Goal: Task Accomplishment & Management: Manage account settings

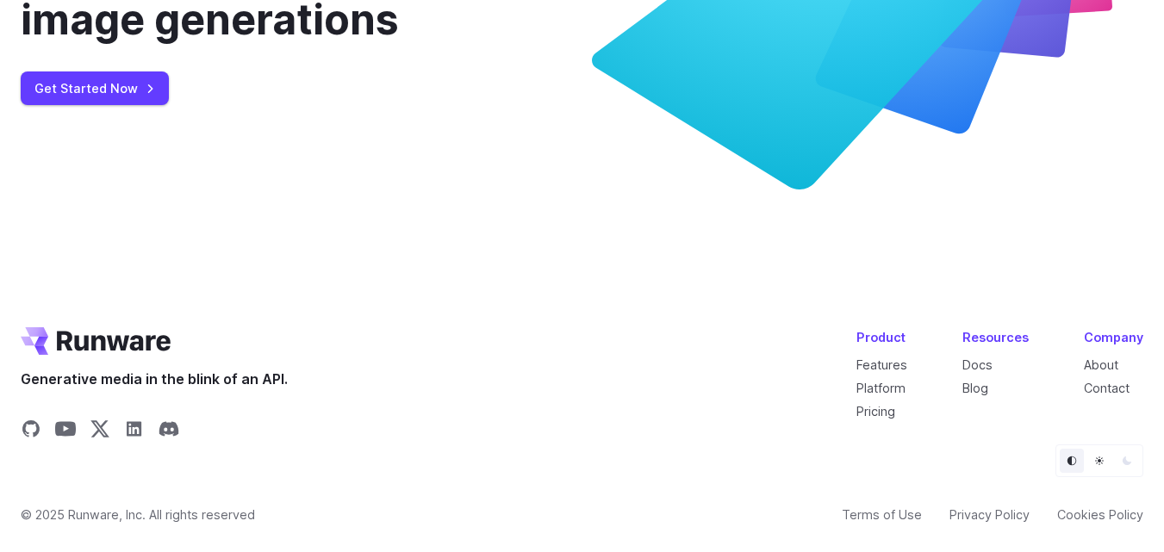
scroll to position [6588, 0]
click at [884, 409] on link "Pricing" at bounding box center [876, 411] width 39 height 15
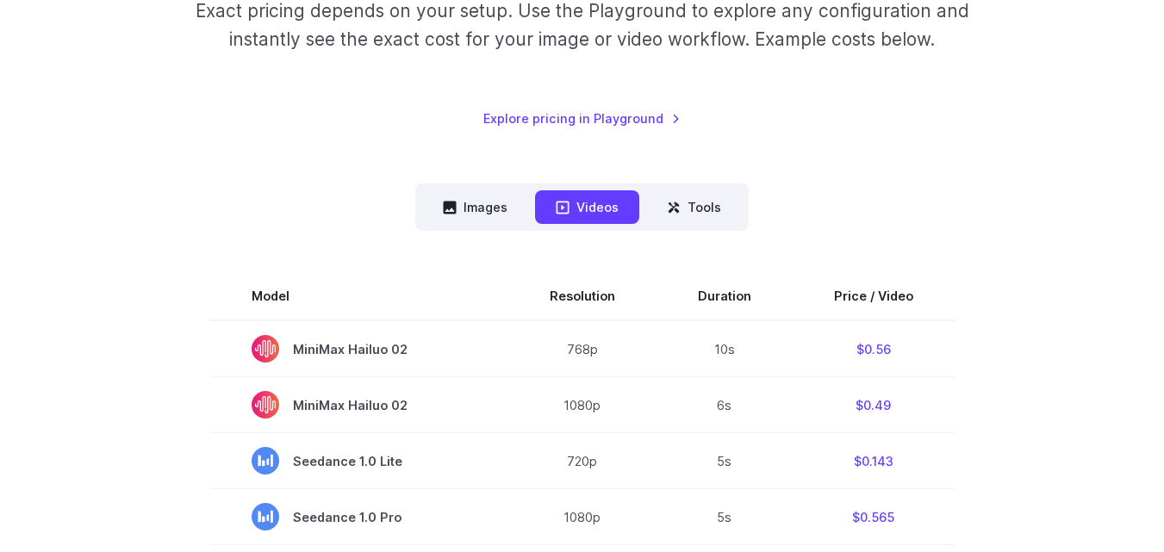
scroll to position [345, 0]
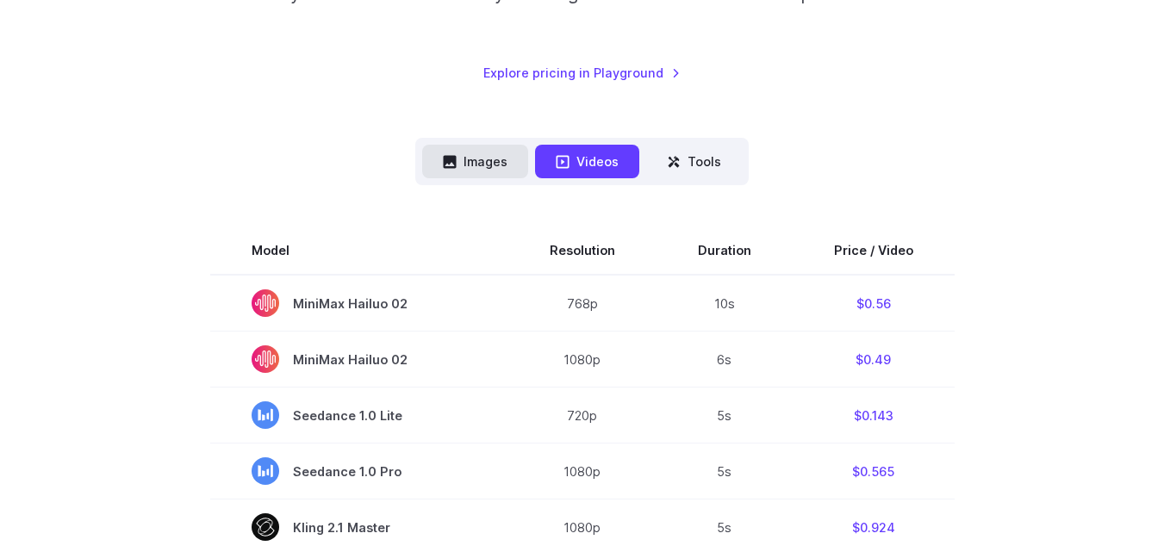
click at [506, 157] on button "Images" at bounding box center [475, 162] width 106 height 34
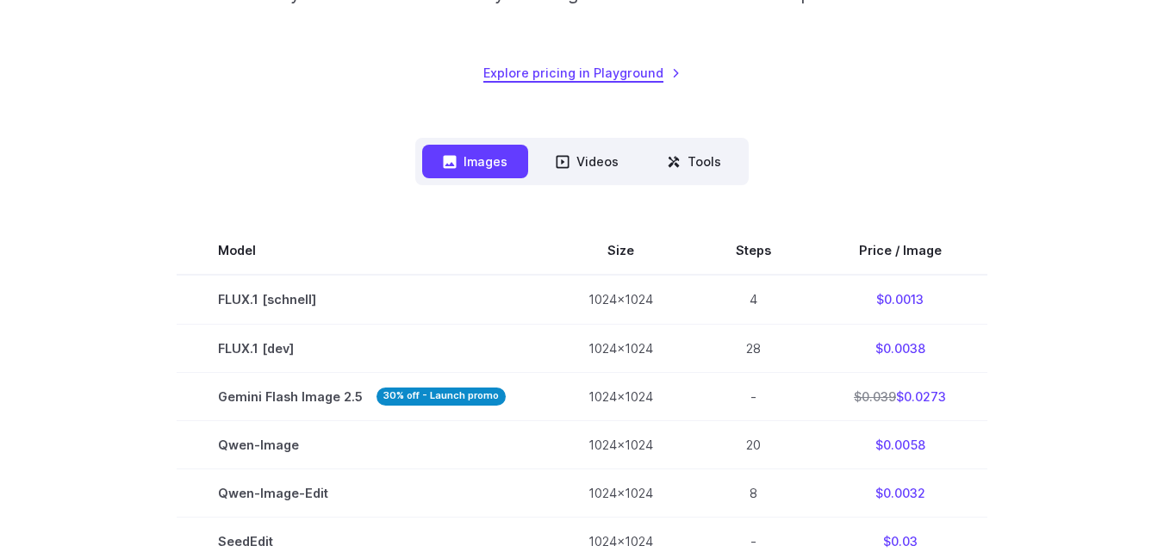
click at [568, 68] on link "Explore pricing in Playground" at bounding box center [581, 73] width 197 height 20
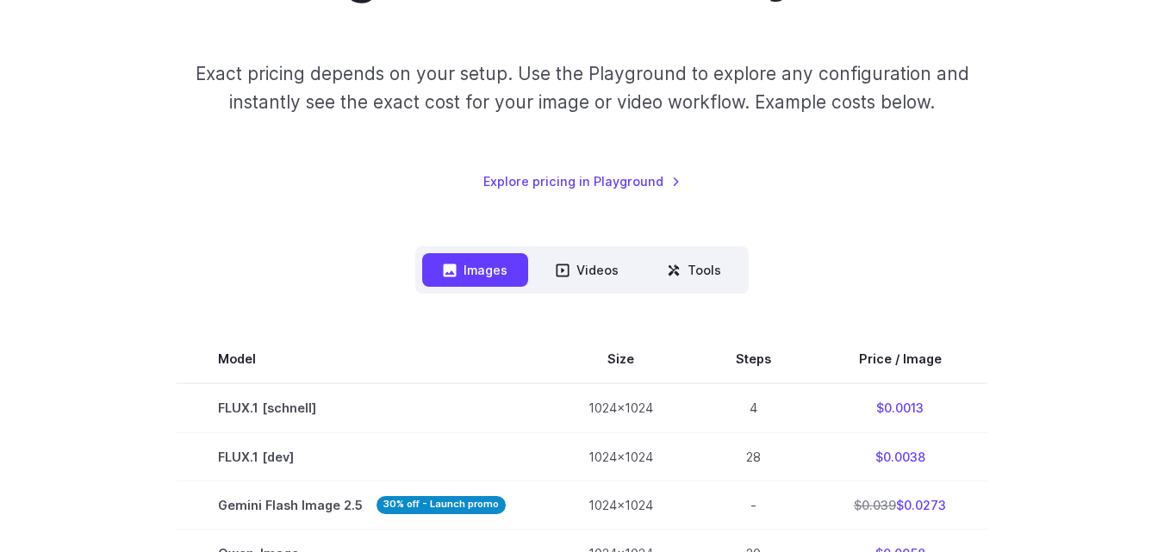
scroll to position [0, 0]
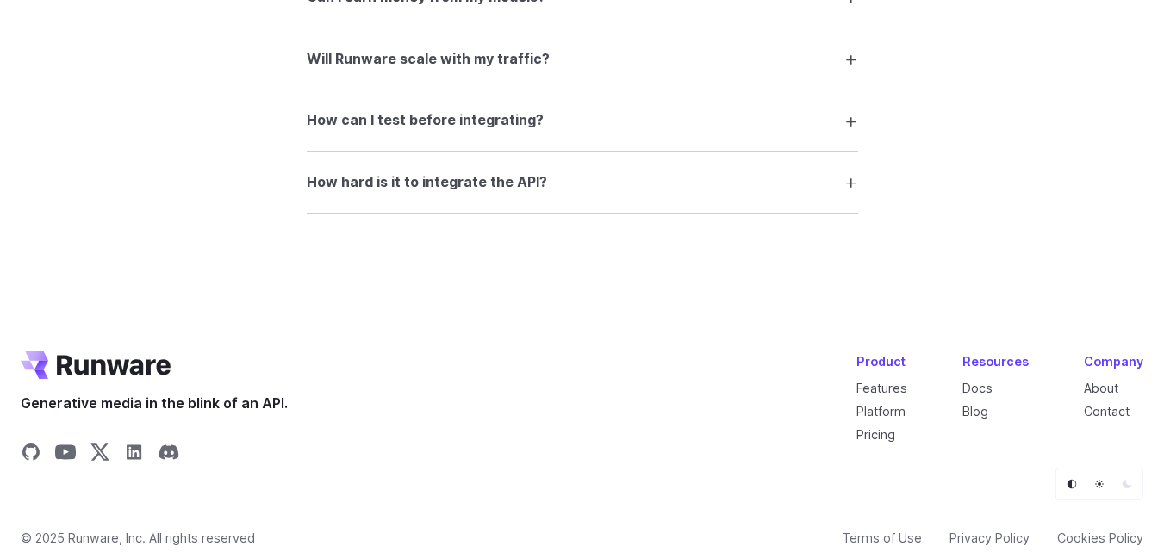
scroll to position [3344, 0]
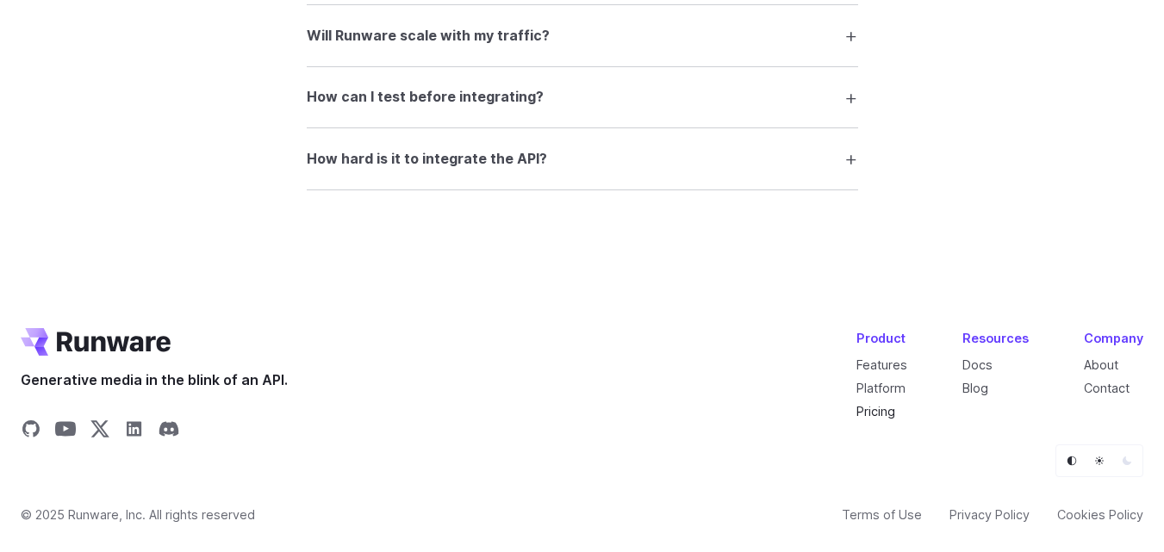
click at [878, 409] on link "Pricing" at bounding box center [876, 411] width 39 height 15
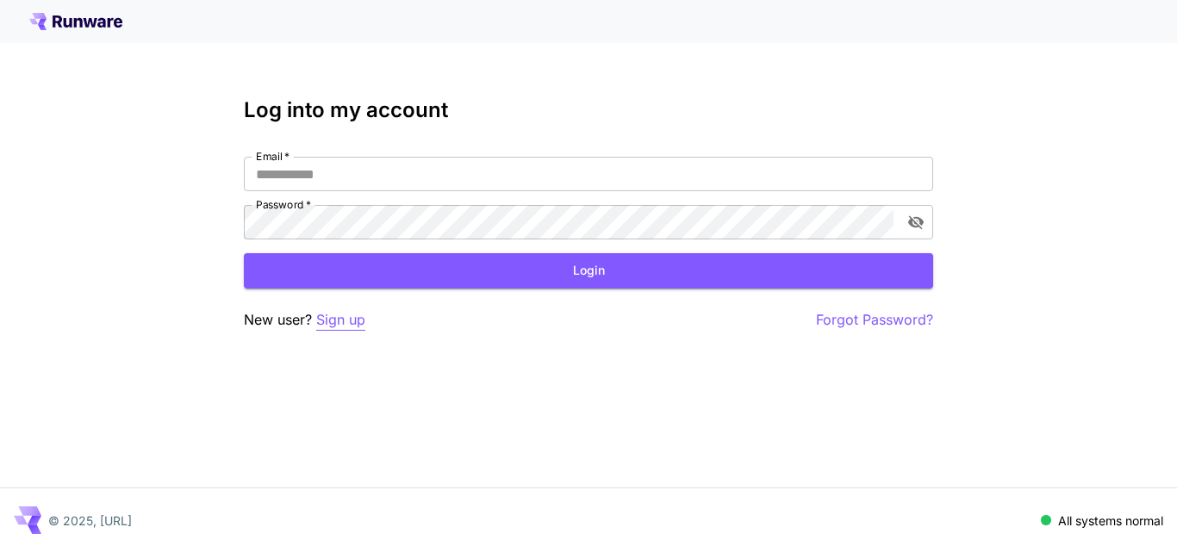
click at [351, 320] on p "Sign up" at bounding box center [340, 320] width 49 height 22
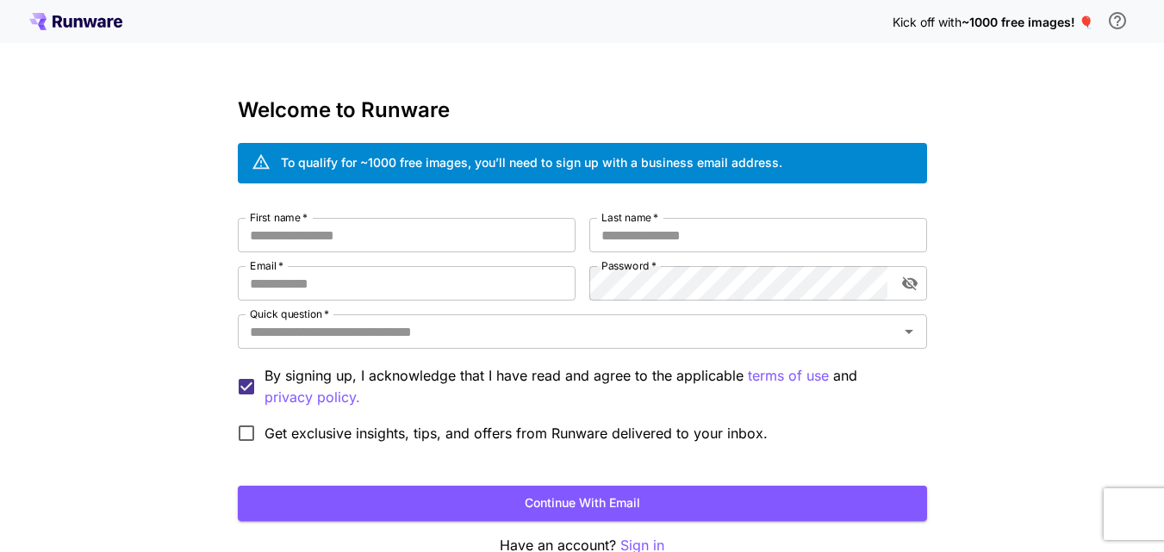
click at [1095, 222] on div "Kick off with ~1000 free images! 🎈 Welcome to Runware To qualify for ~1000 free…" at bounding box center [582, 324] width 1164 height 649
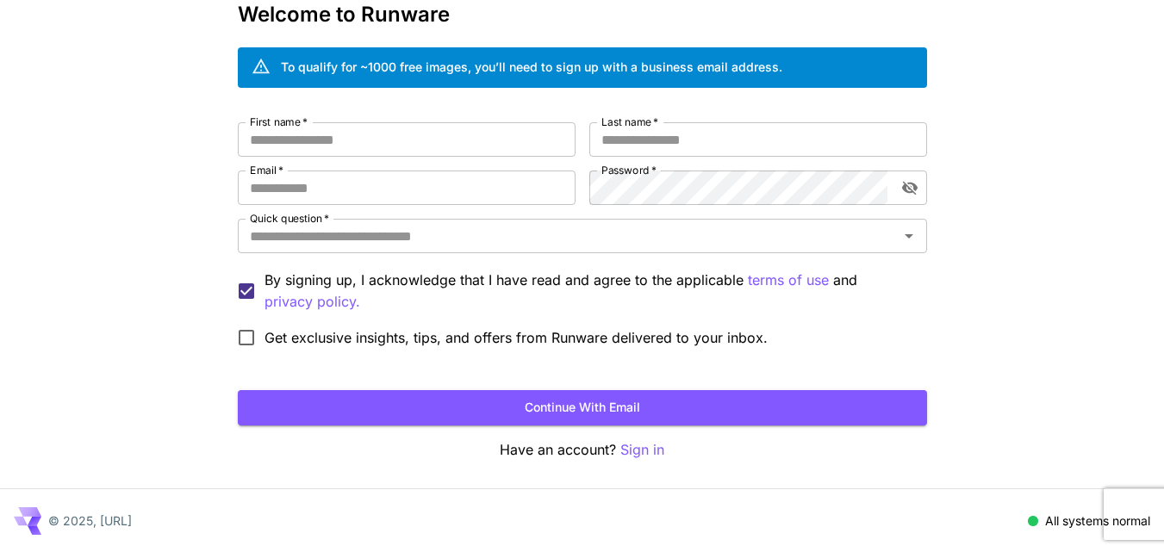
scroll to position [97, 0]
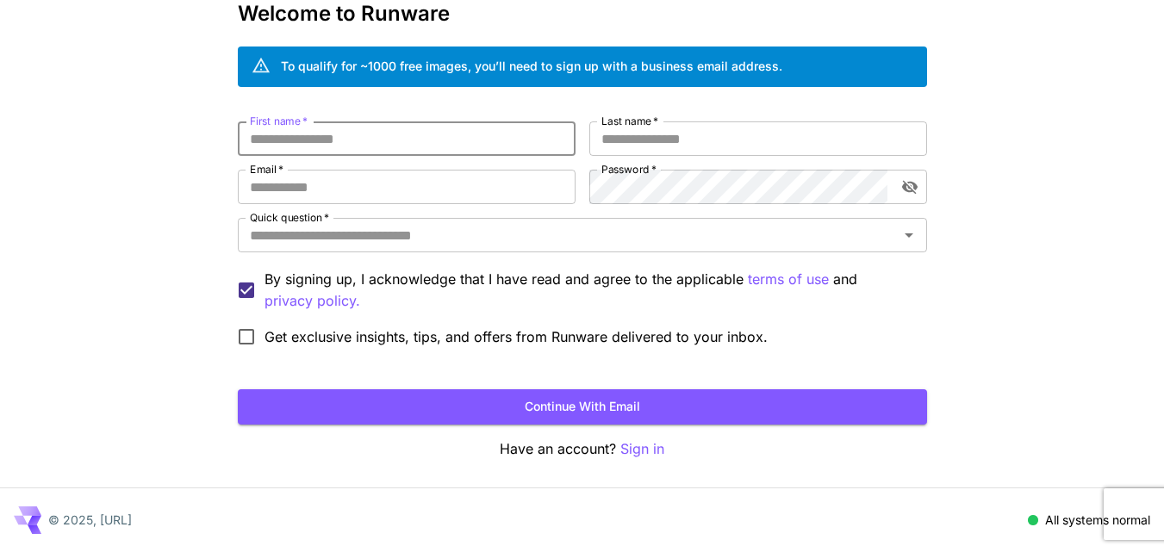
click at [388, 142] on input "First name   *" at bounding box center [407, 138] width 338 height 34
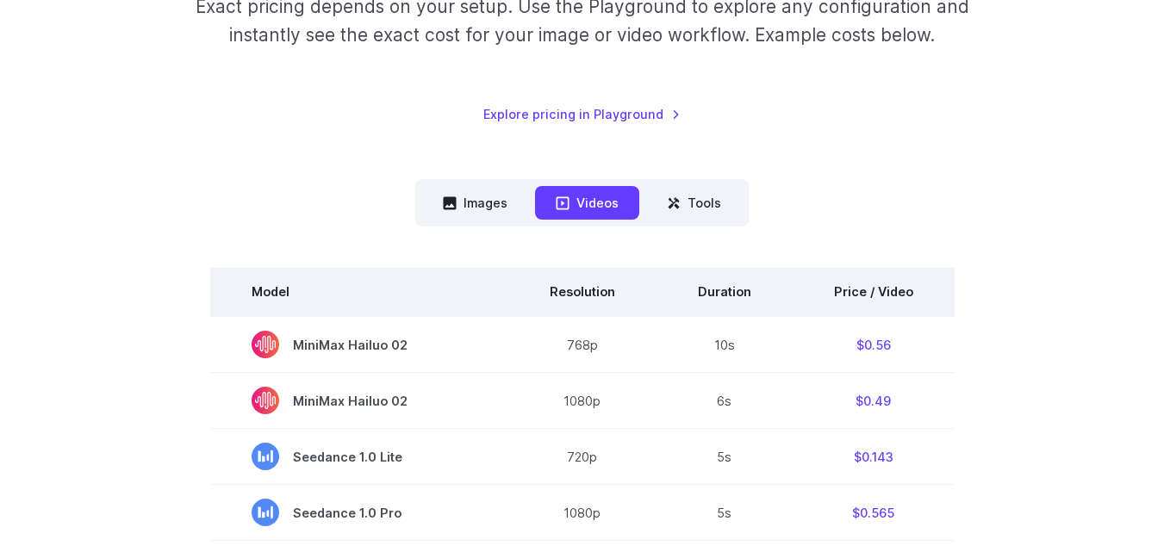
scroll to position [431, 0]
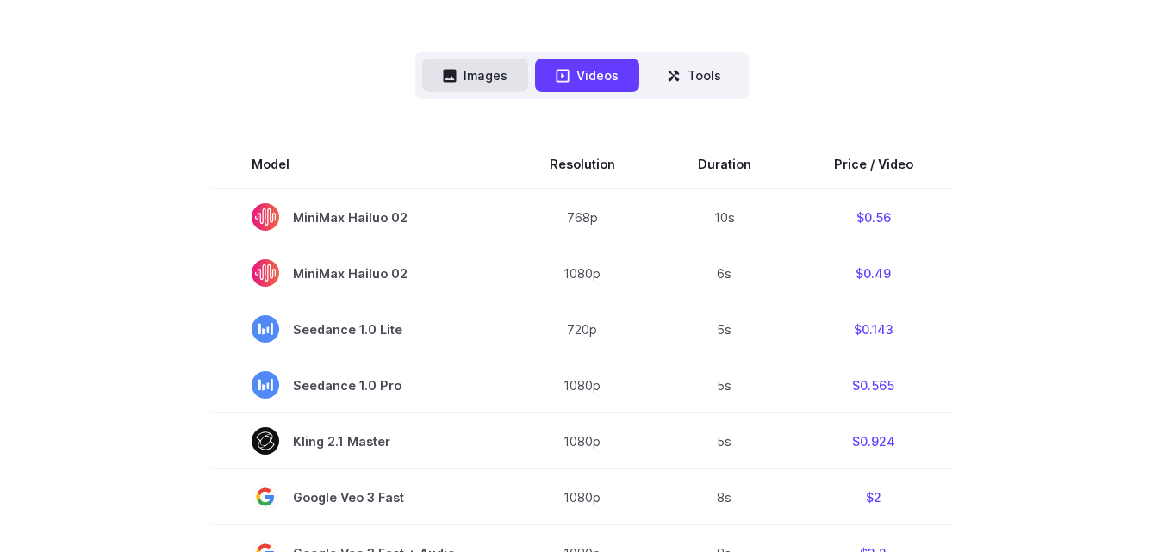
click at [480, 60] on button "Images" at bounding box center [475, 76] width 106 height 34
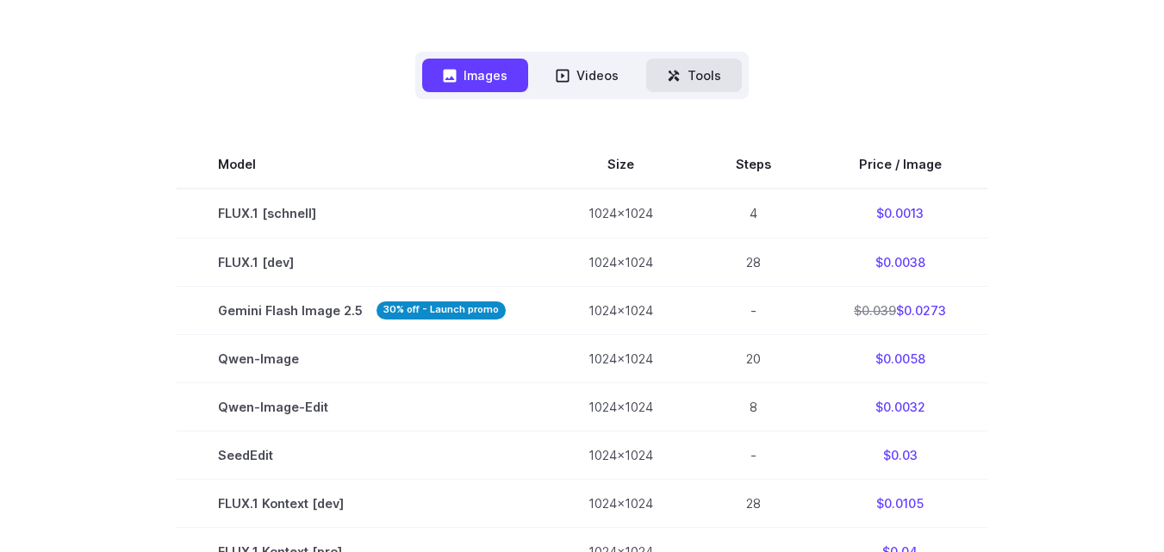
click at [718, 84] on button "Tools" at bounding box center [694, 76] width 96 height 34
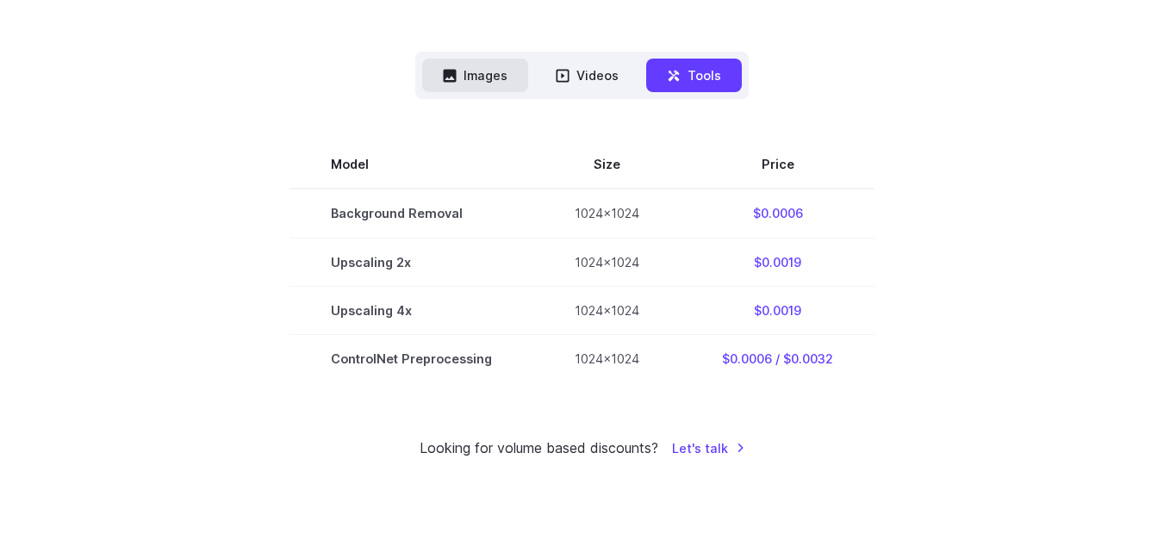
click at [448, 77] on icon at bounding box center [450, 75] width 13 height 13
click at [478, 75] on button "Images" at bounding box center [475, 76] width 106 height 34
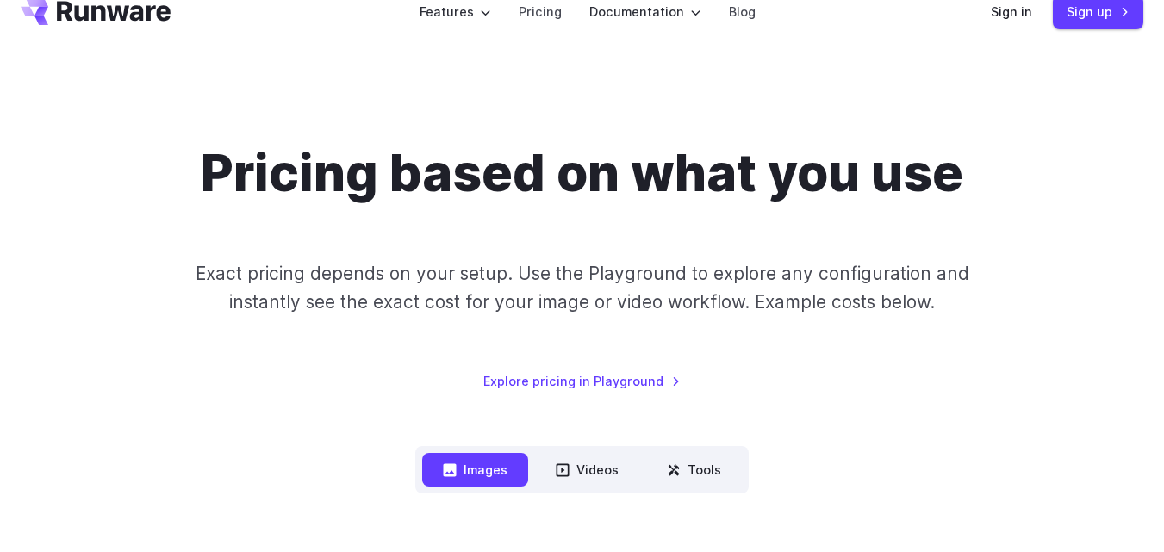
scroll to position [0, 0]
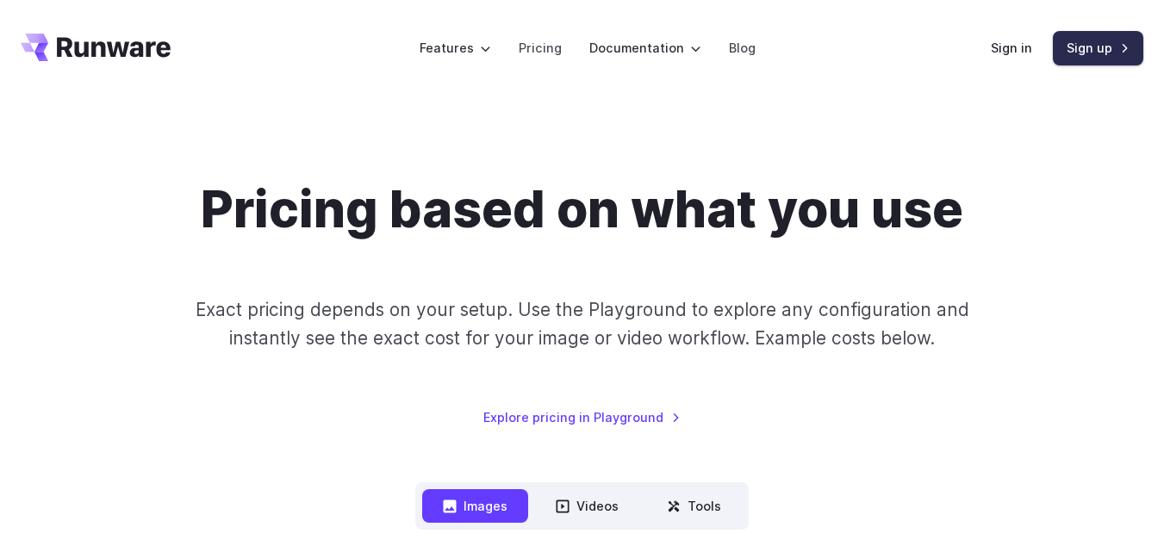
click at [1082, 47] on link "Sign up" at bounding box center [1098, 48] width 90 height 34
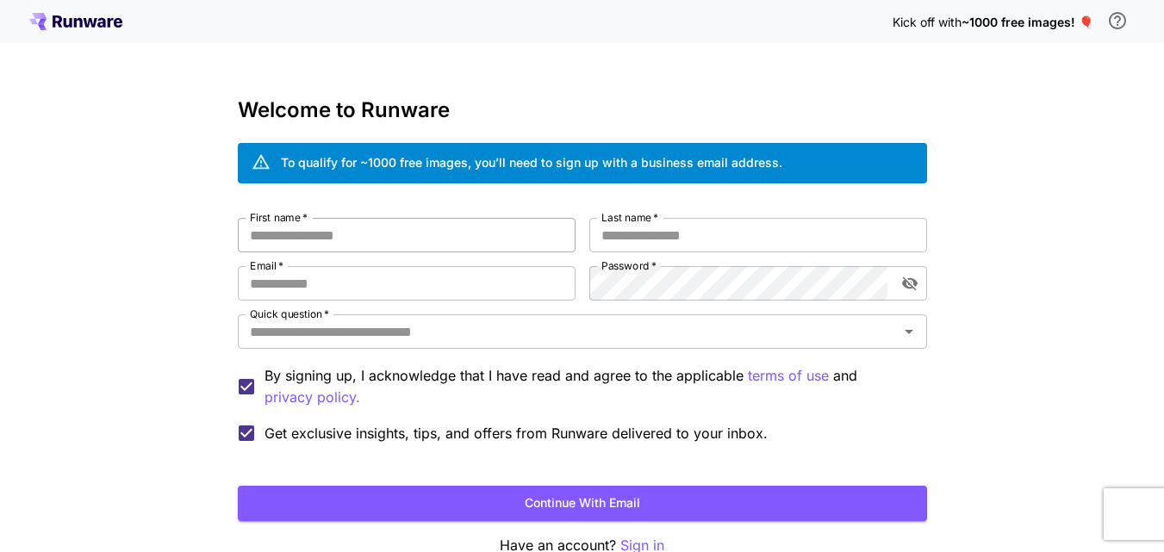
click at [345, 235] on input "First name   *" at bounding box center [407, 235] width 338 height 34
type input "*****"
click at [618, 235] on input "Last name   *" at bounding box center [758, 235] width 338 height 34
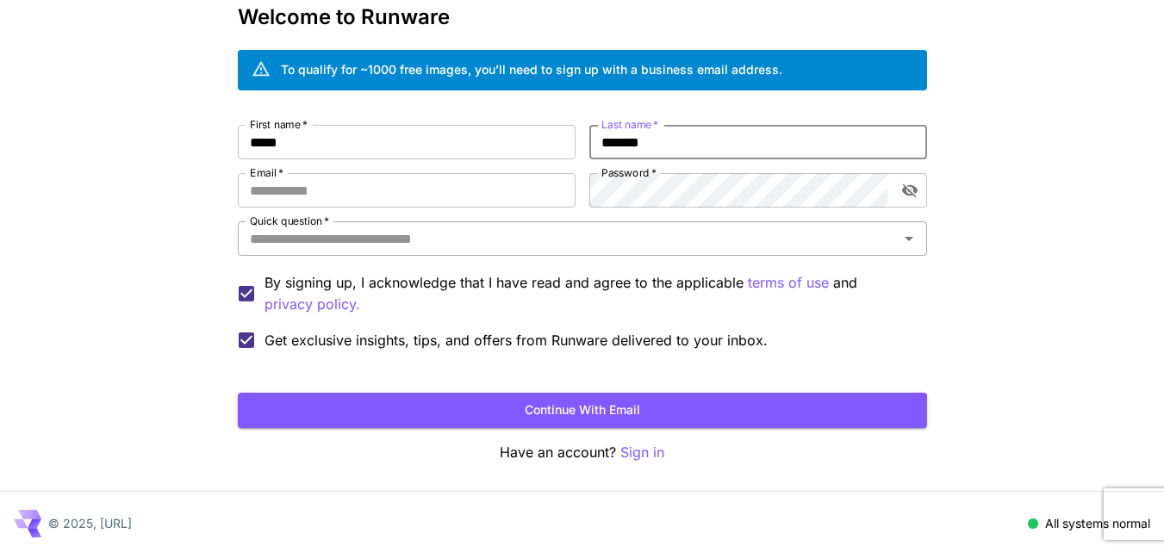
scroll to position [97, 0]
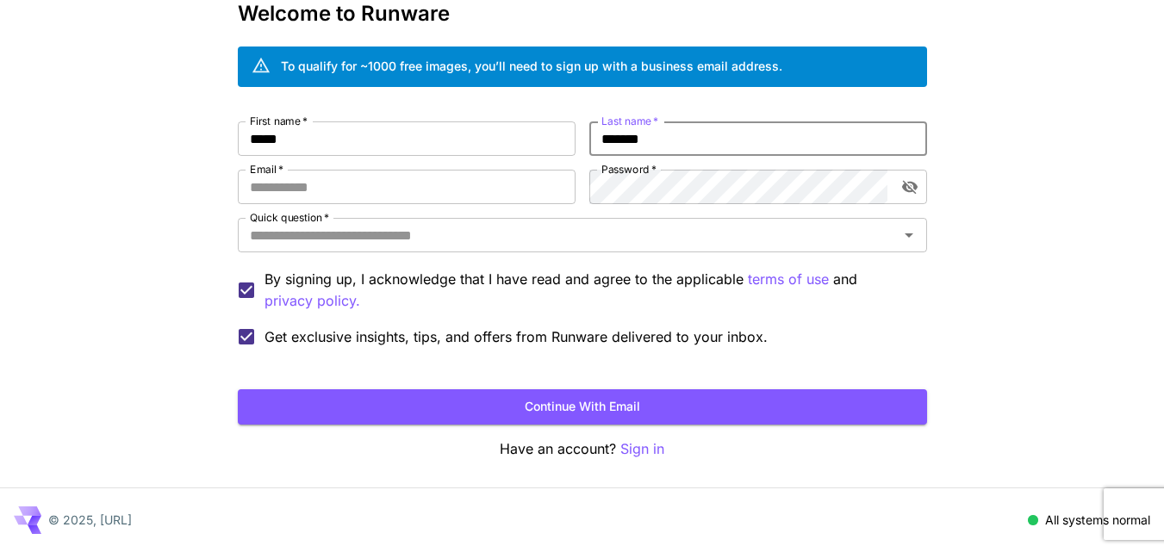
type input "*******"
click at [311, 187] on input "Email   *" at bounding box center [407, 187] width 338 height 34
paste input "**********"
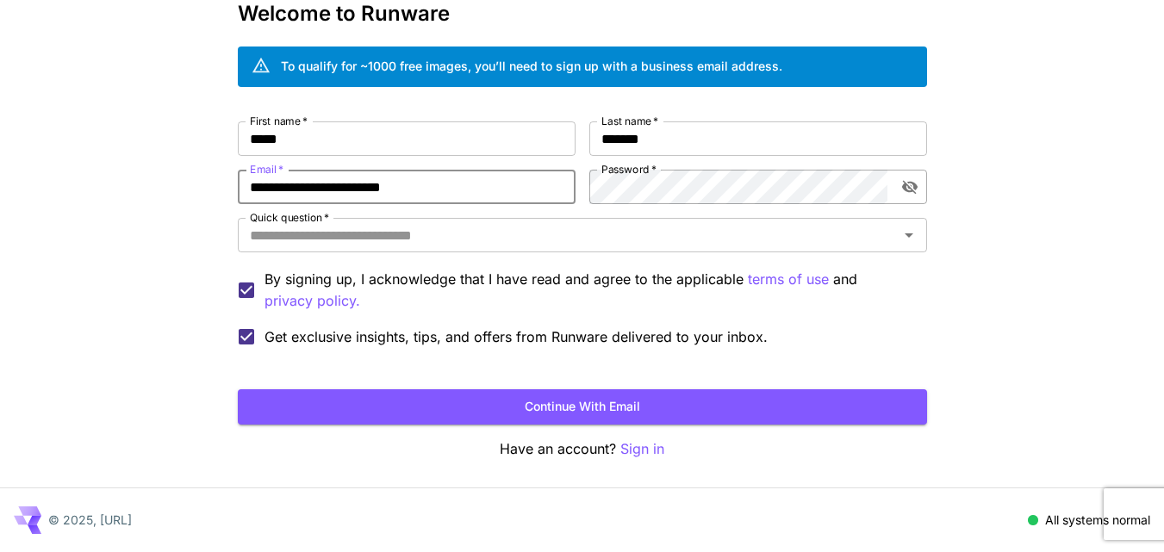
click at [911, 184] on icon "toggle password visibility" at bounding box center [909, 188] width 16 height 14
type input "**********"
click at [908, 236] on icon "Open" at bounding box center [909, 236] width 9 height 4
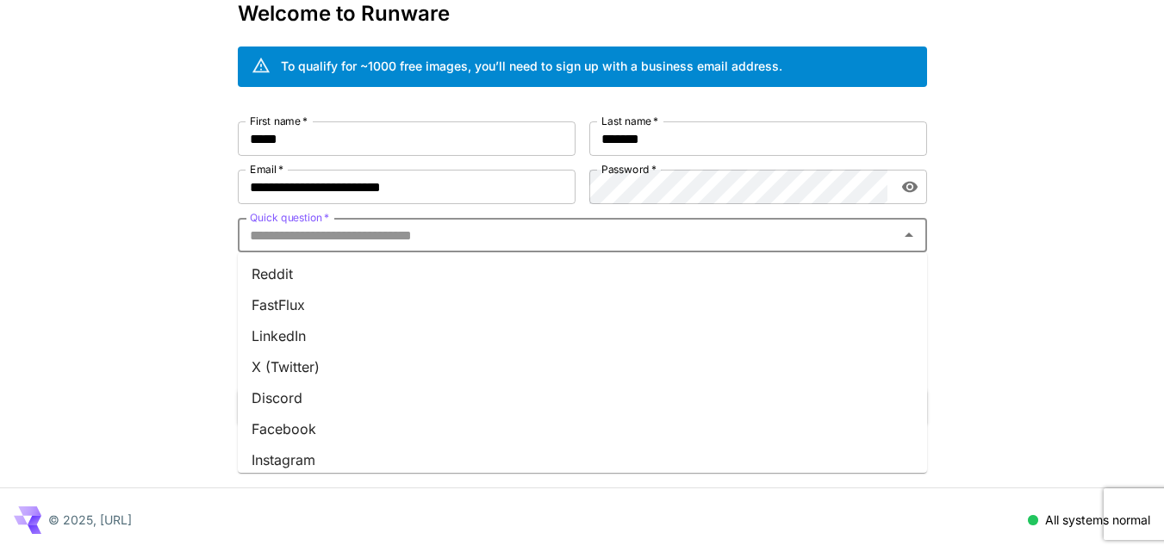
scroll to position [0, 0]
click at [283, 277] on li "Google" at bounding box center [582, 274] width 689 height 31
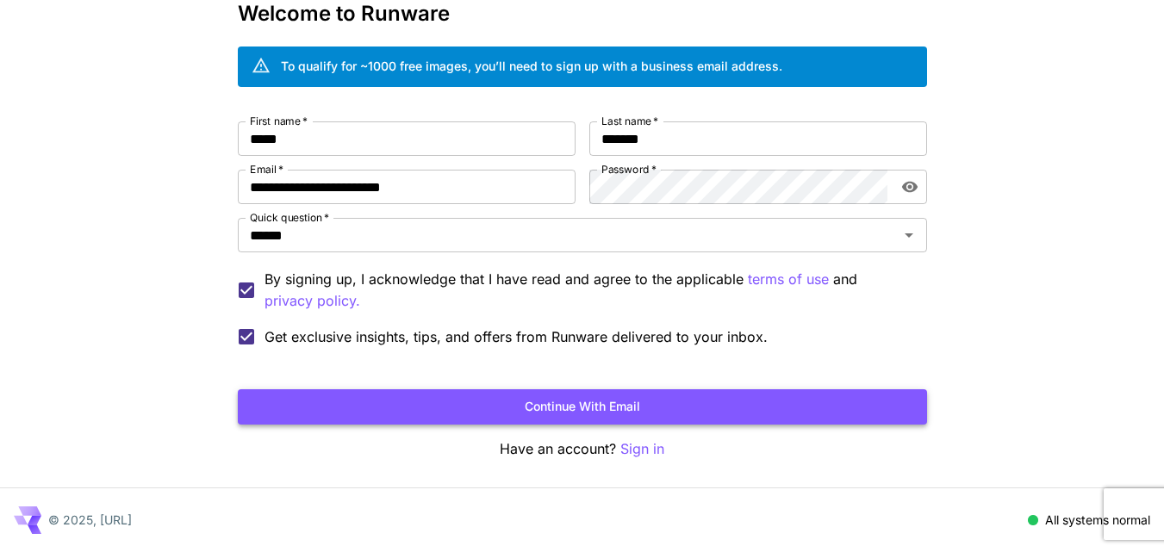
click at [649, 410] on button "Continue with email" at bounding box center [582, 406] width 689 height 35
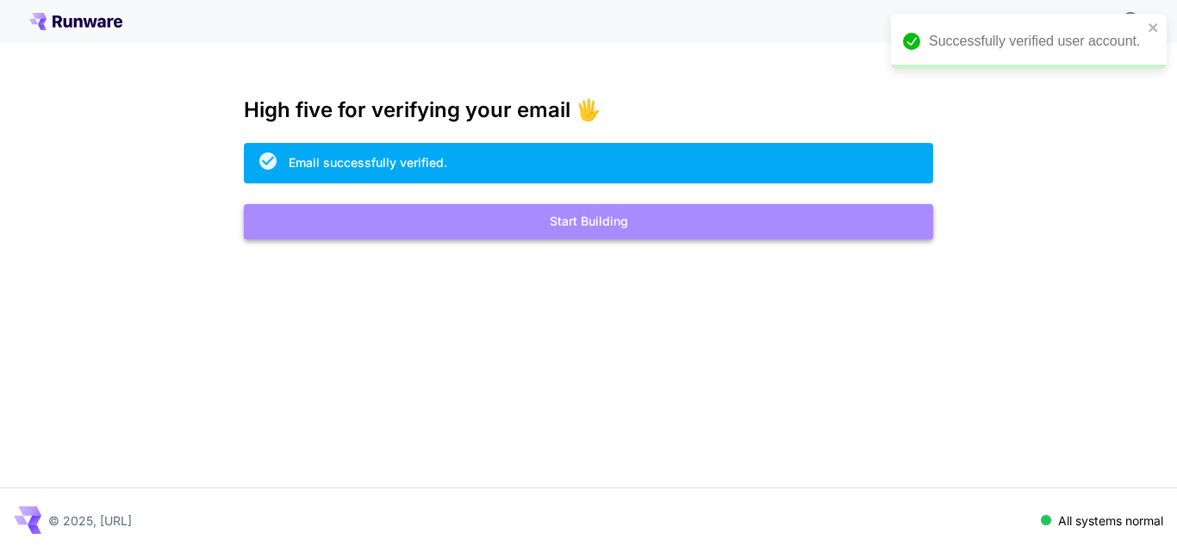
click at [601, 218] on button "Start Building" at bounding box center [588, 221] width 689 height 35
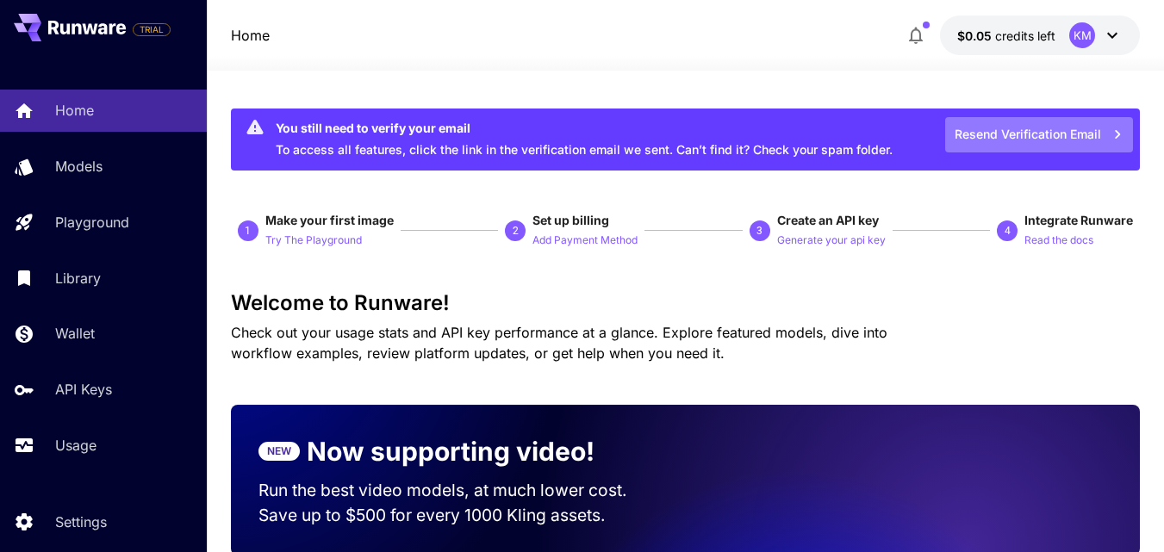
click at [1052, 128] on button "Resend Verification Email" at bounding box center [1039, 134] width 188 height 35
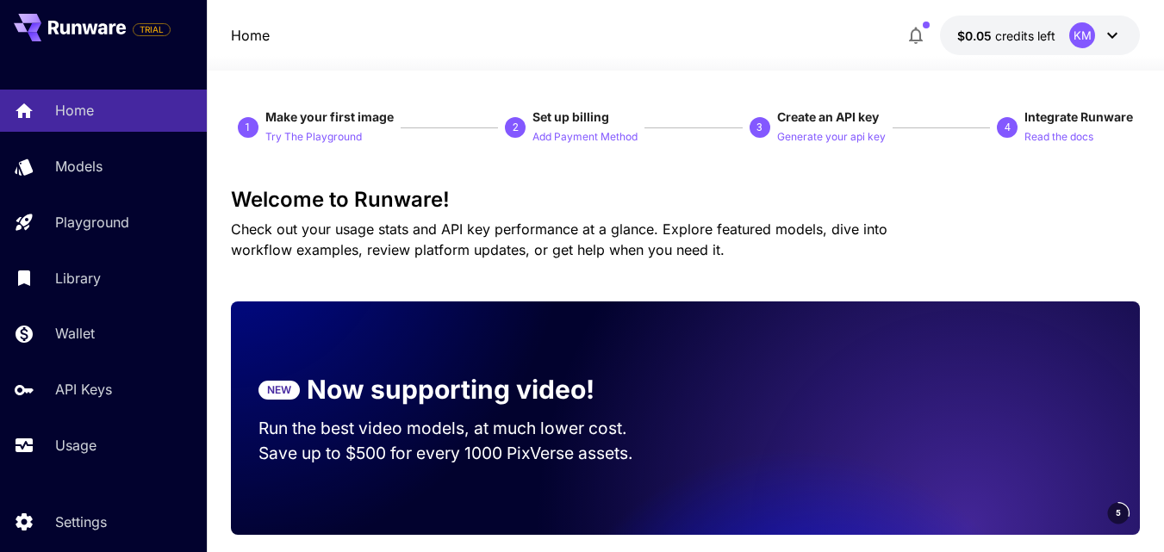
click at [1119, 40] on icon at bounding box center [1112, 35] width 21 height 21
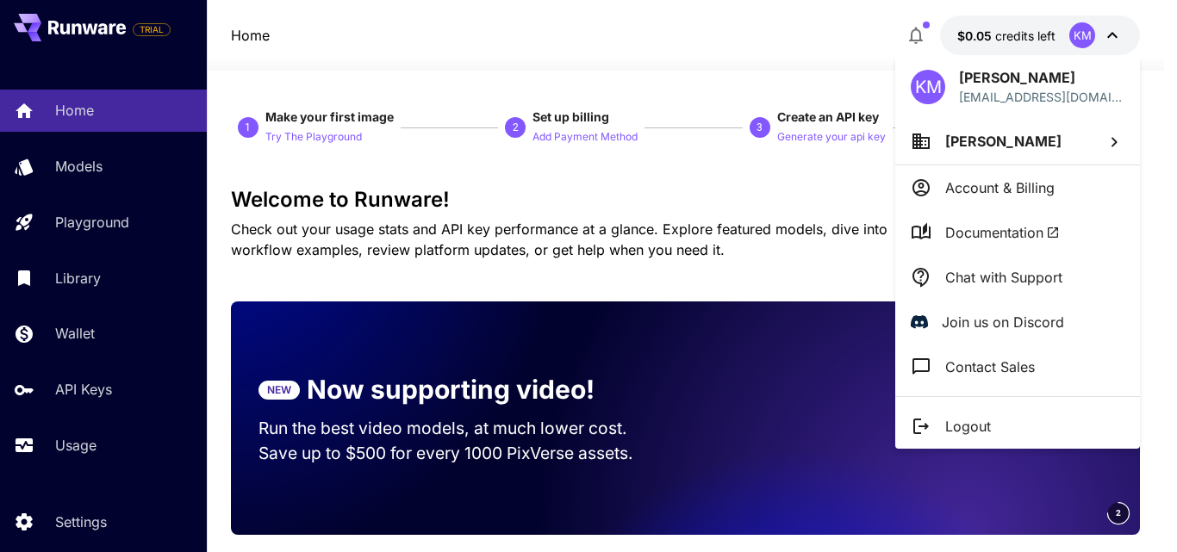
click at [813, 188] on div at bounding box center [588, 276] width 1177 height 552
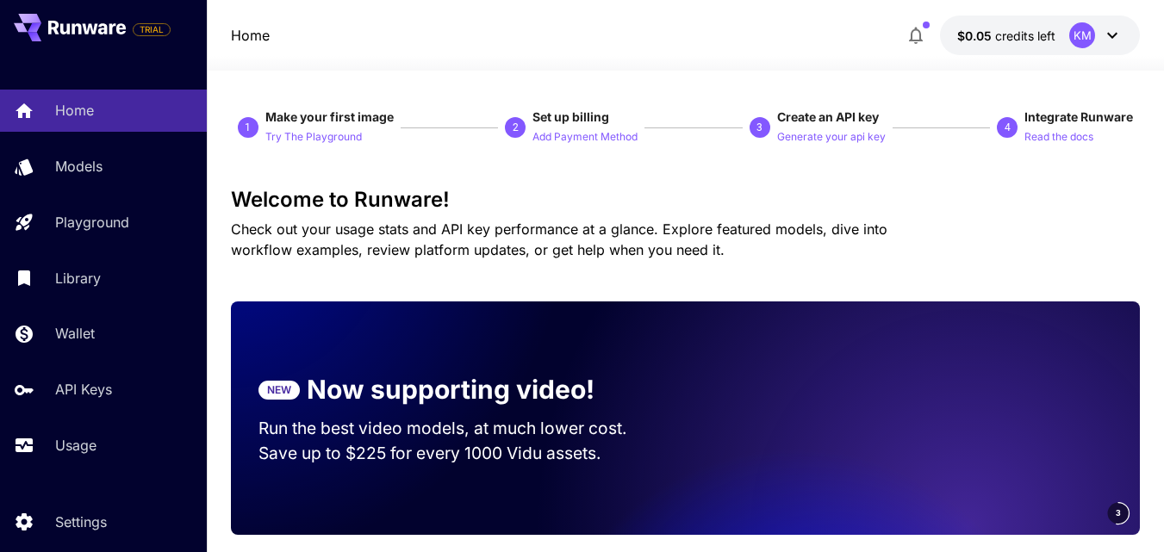
click at [1113, 29] on icon at bounding box center [1112, 35] width 21 height 21
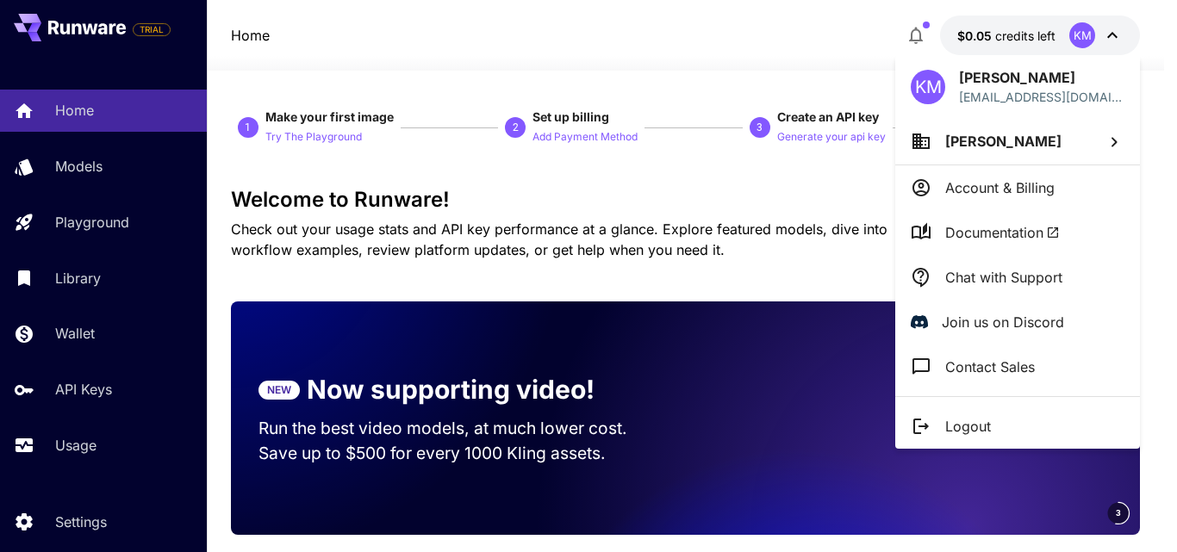
click at [1035, 188] on p "Account & Billing" at bounding box center [999, 188] width 109 height 21
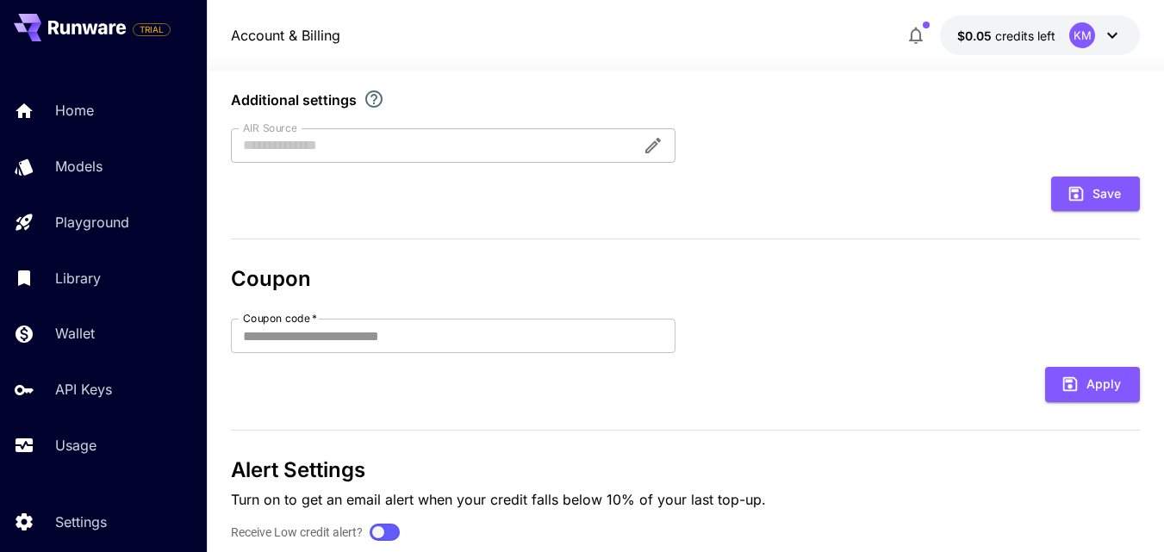
scroll to position [501, 0]
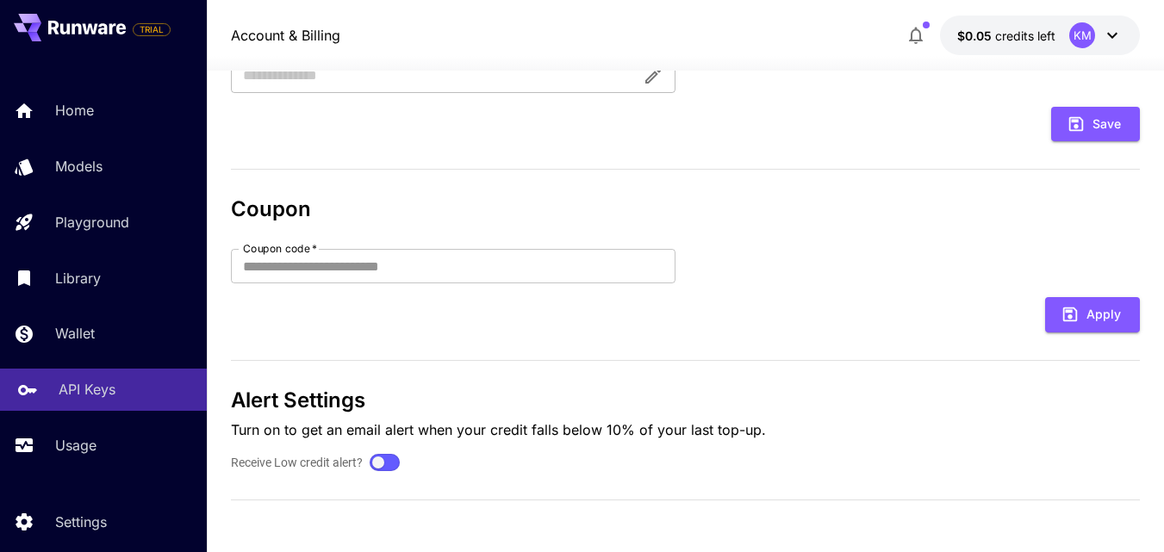
click at [84, 393] on p "API Keys" at bounding box center [87, 389] width 57 height 21
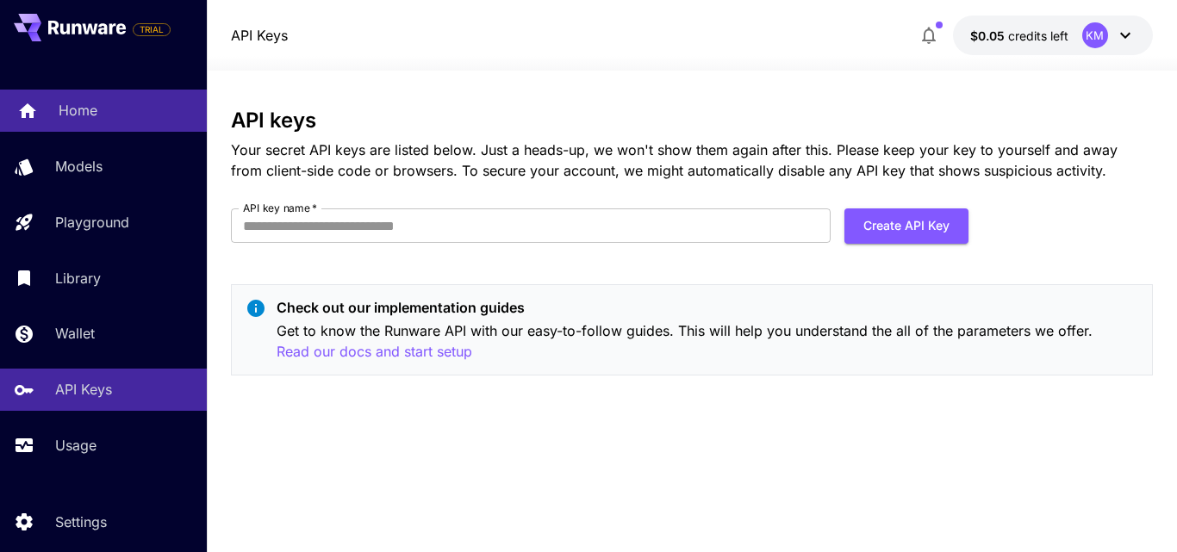
click at [76, 118] on p "Home" at bounding box center [78, 110] width 39 height 21
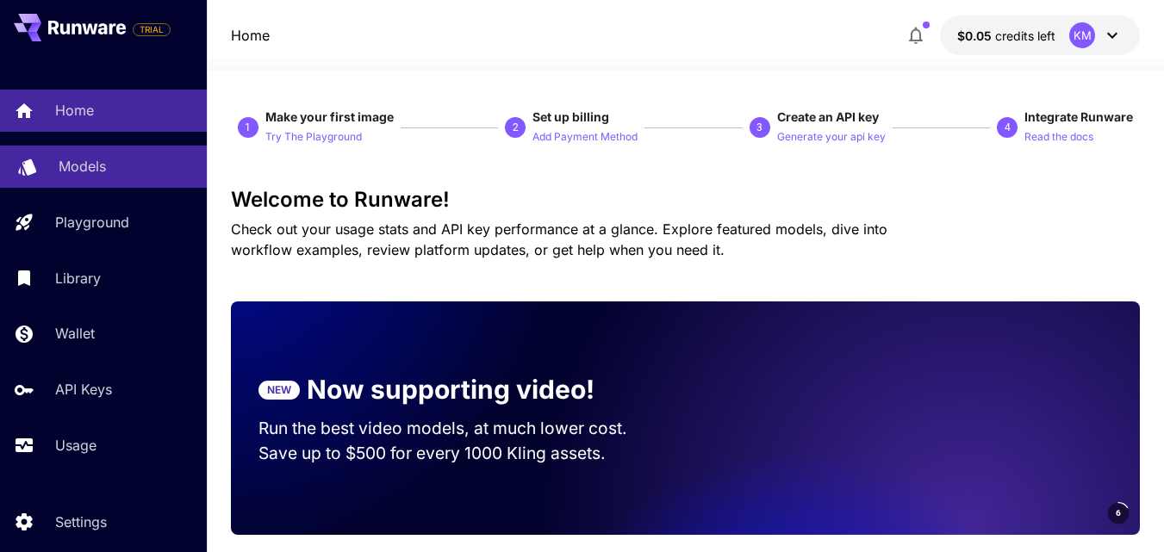
click at [85, 163] on p "Models" at bounding box center [82, 166] width 47 height 21
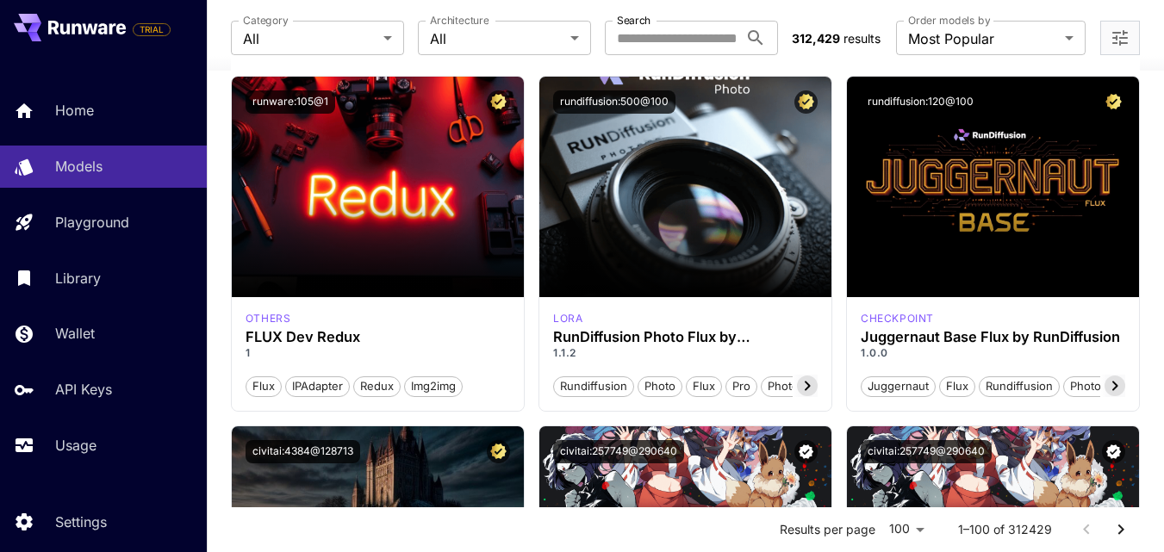
scroll to position [2240, 0]
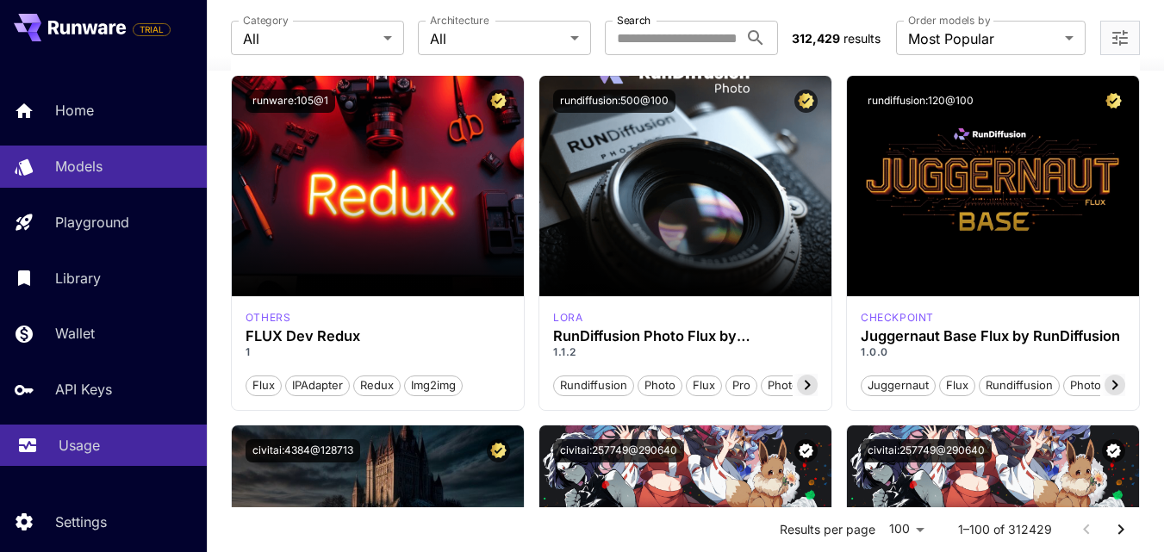
click at [97, 436] on p "Usage" at bounding box center [79, 445] width 41 height 21
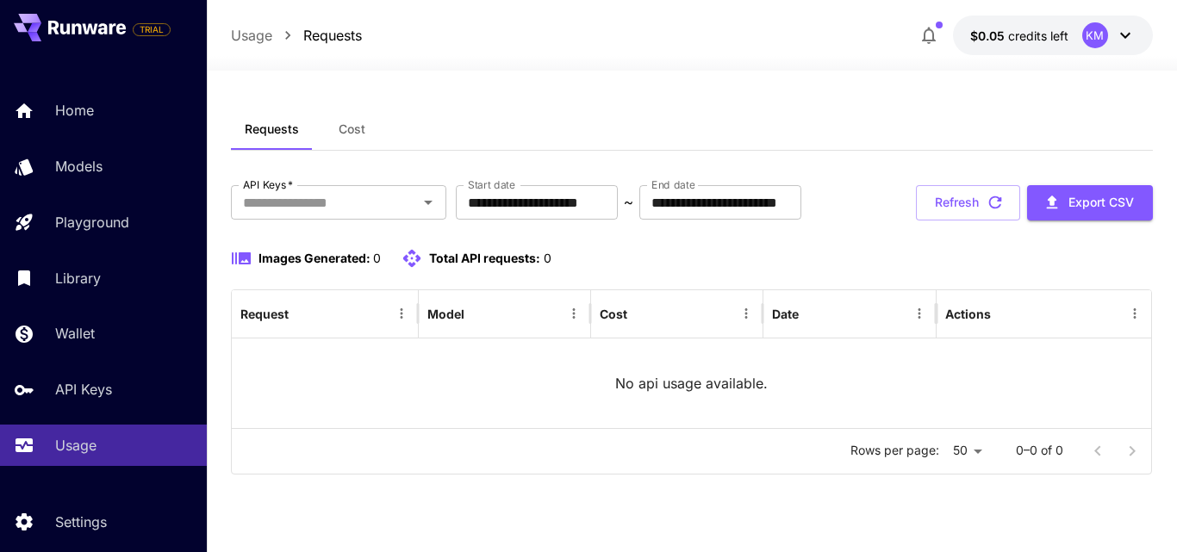
click at [1113, 39] on div "KM" at bounding box center [1108, 35] width 53 height 26
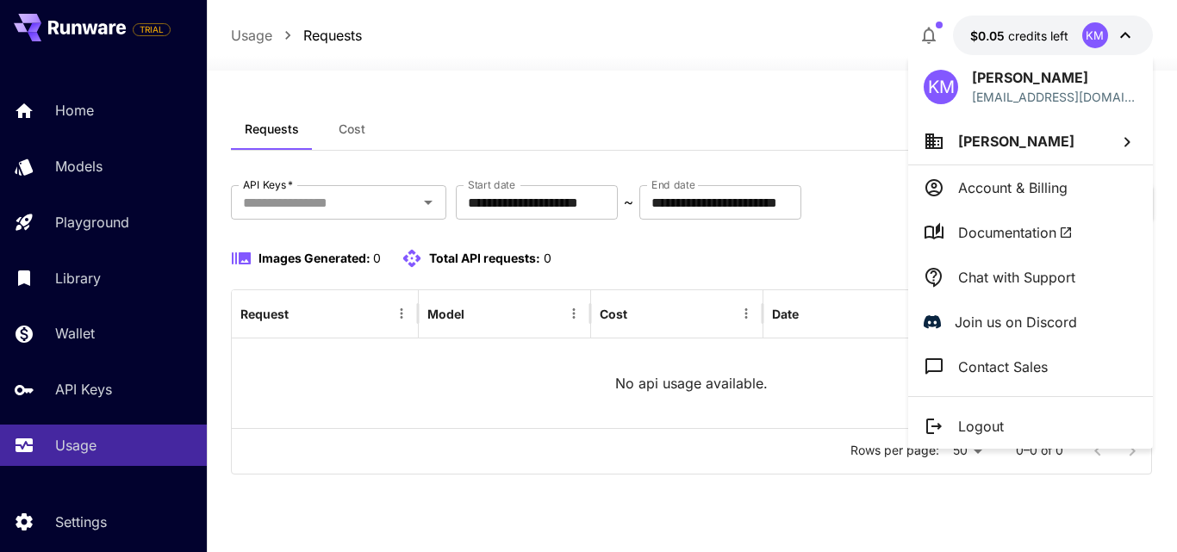
click at [1016, 35] on div at bounding box center [588, 276] width 1177 height 552
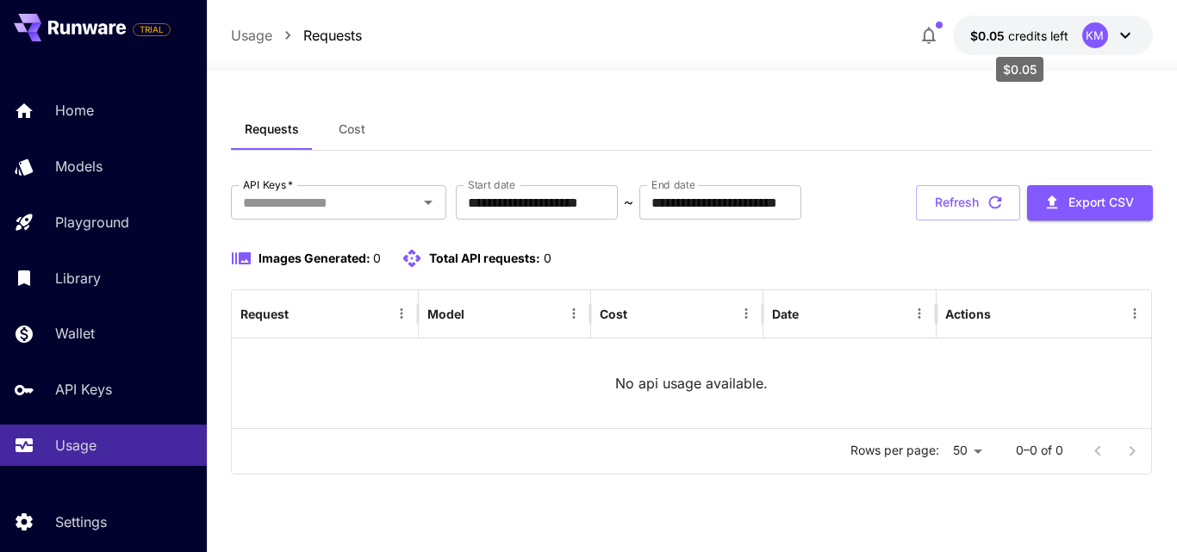
click at [1015, 37] on span "credits left" at bounding box center [1038, 35] width 60 height 15
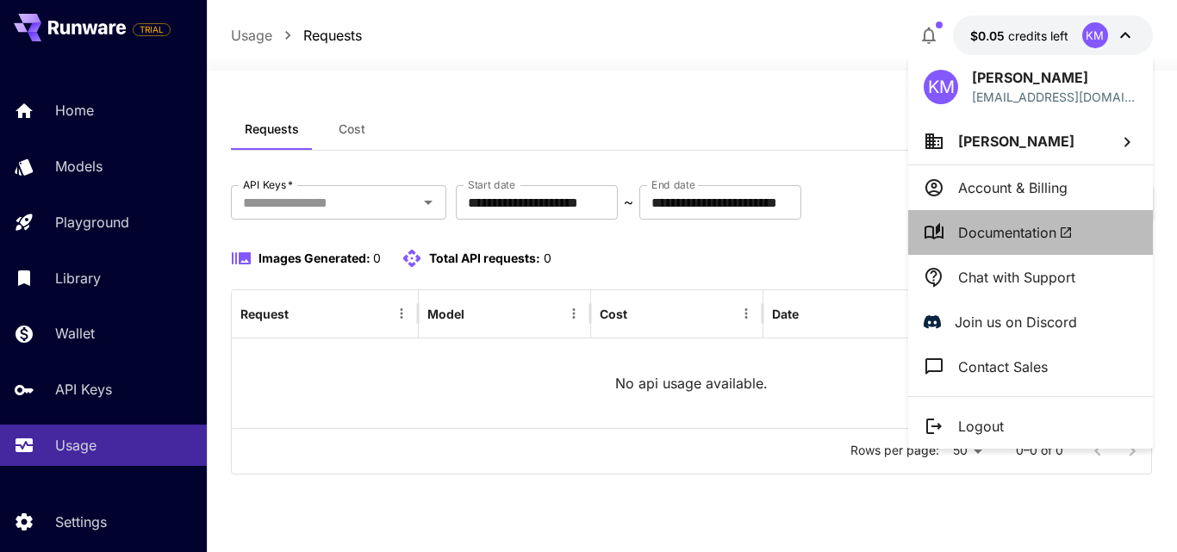
click at [1008, 231] on span "Documentation" at bounding box center [1015, 232] width 115 height 21
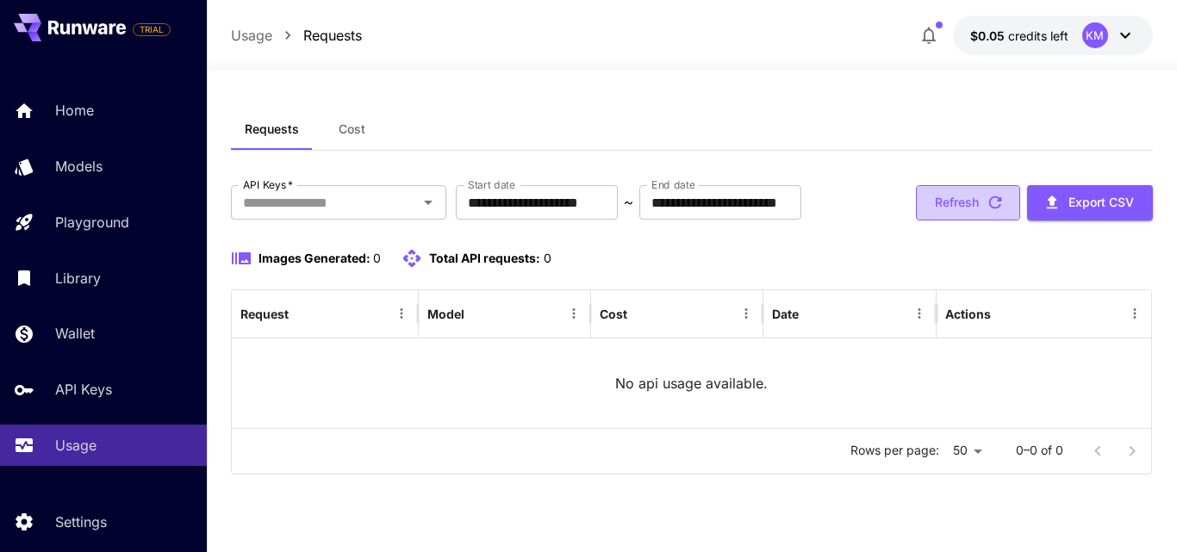
click at [967, 206] on button "Refresh" at bounding box center [968, 202] width 104 height 35
click at [441, 201] on div "API Keys   *" at bounding box center [338, 202] width 215 height 34
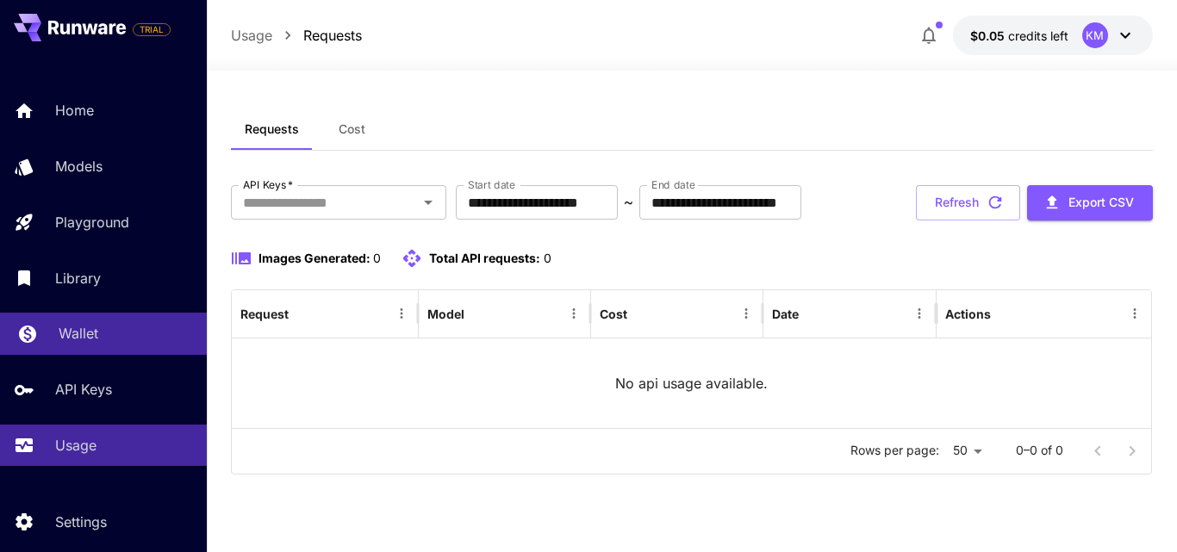
click at [83, 333] on p "Wallet" at bounding box center [79, 333] width 40 height 21
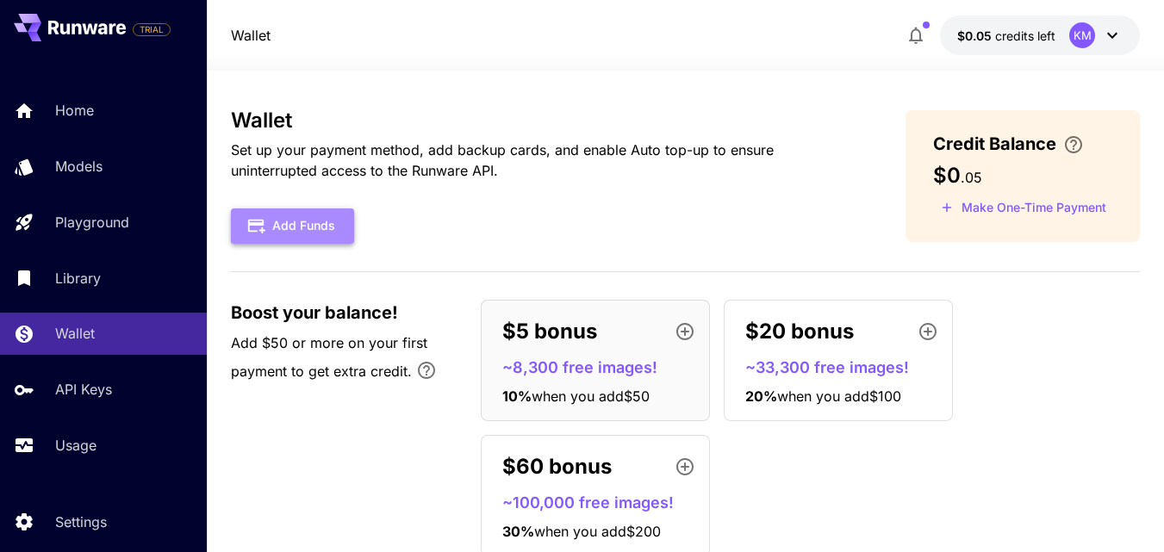
click at [325, 218] on button "Add Funds" at bounding box center [292, 226] width 123 height 35
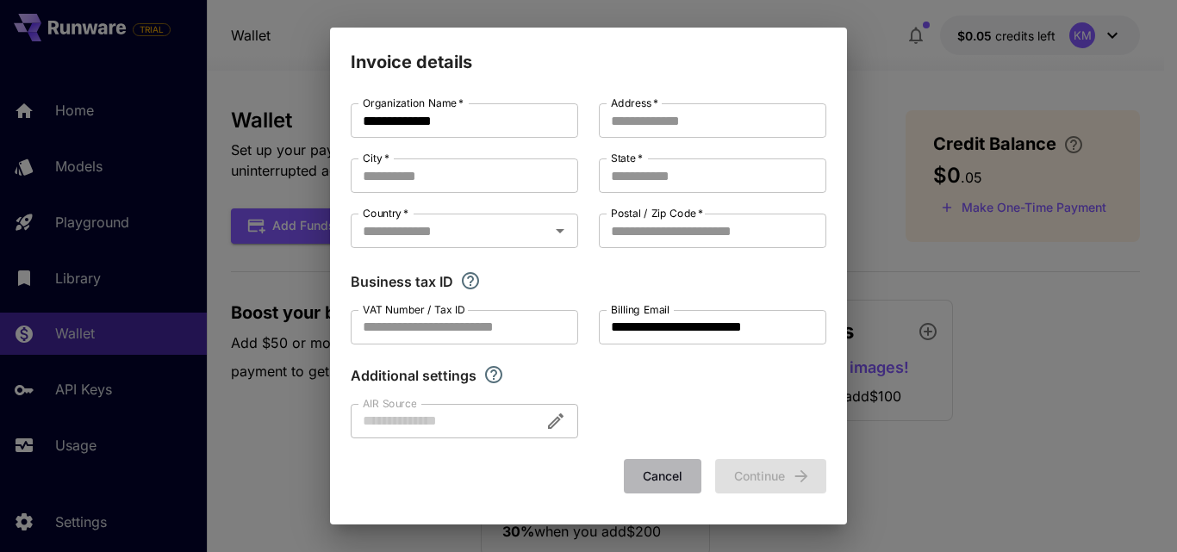
click at [670, 475] on button "Cancel" at bounding box center [663, 476] width 78 height 35
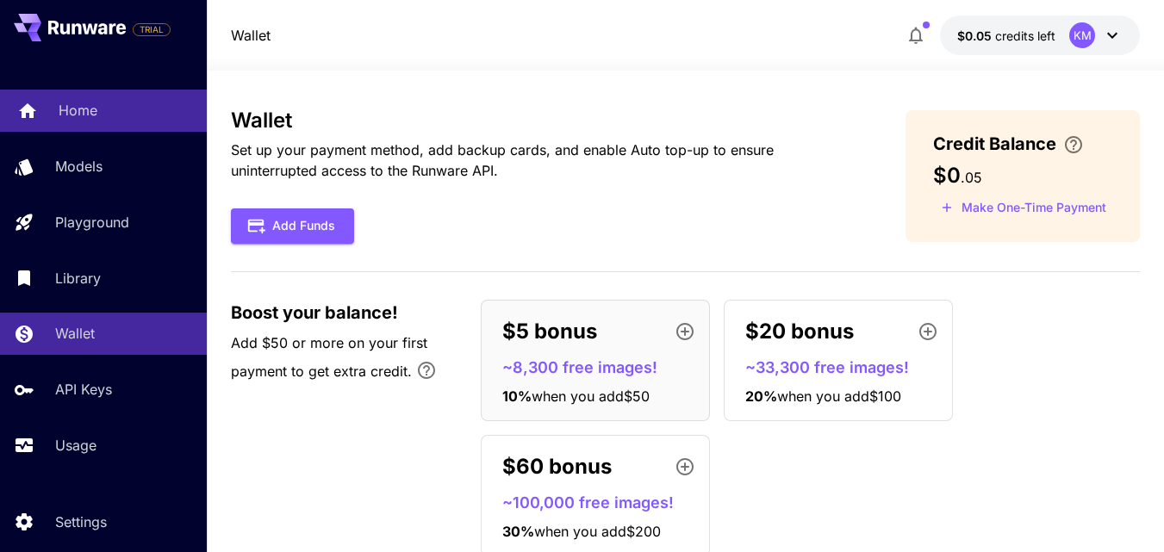
click at [98, 100] on div "Home" at bounding box center [126, 110] width 134 height 21
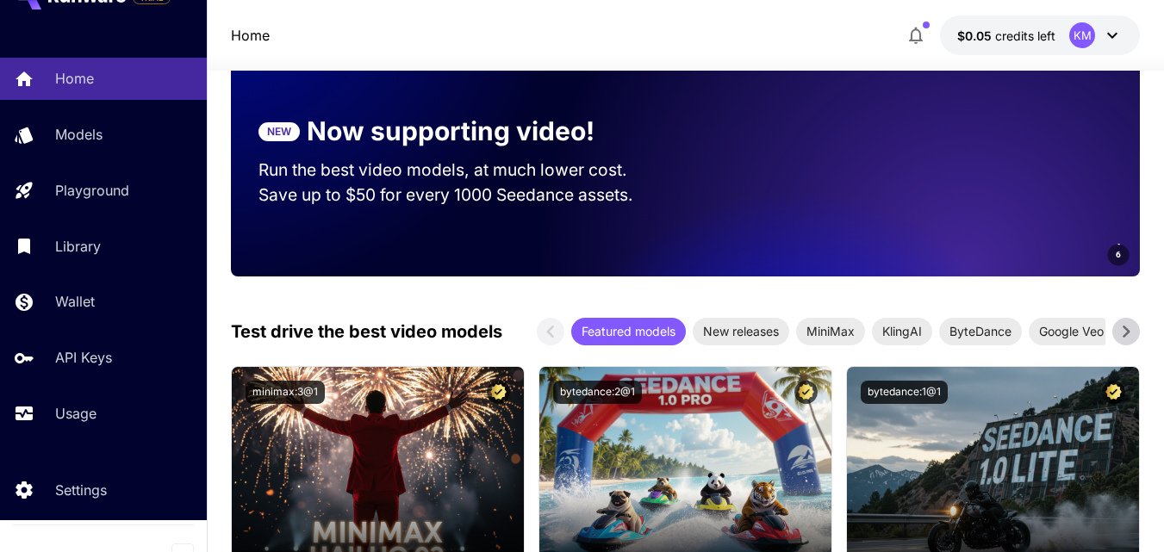
scroll to position [50, 0]
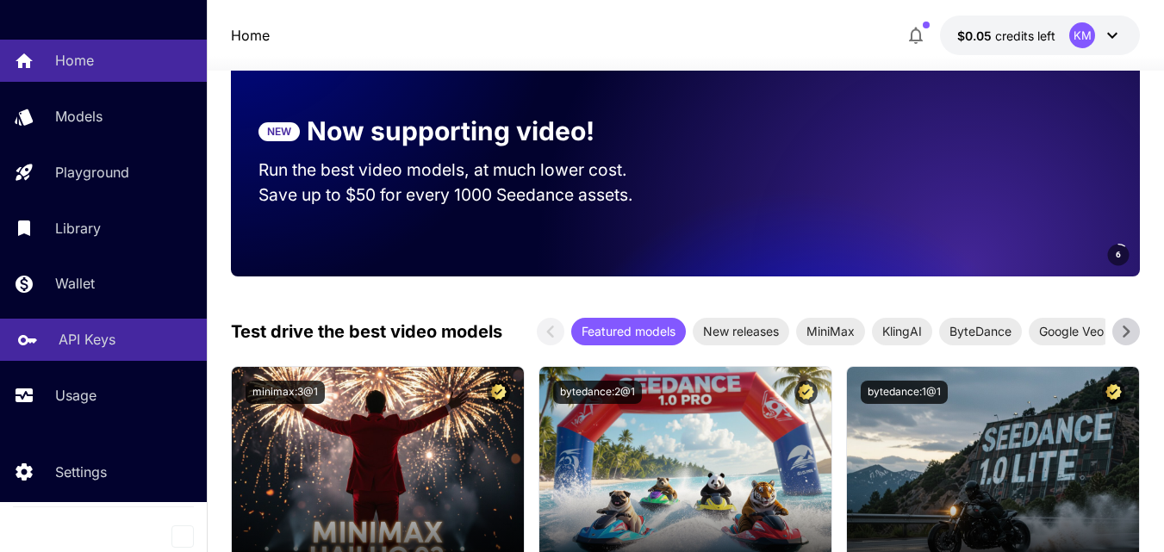
click at [90, 346] on p "API Keys" at bounding box center [87, 339] width 57 height 21
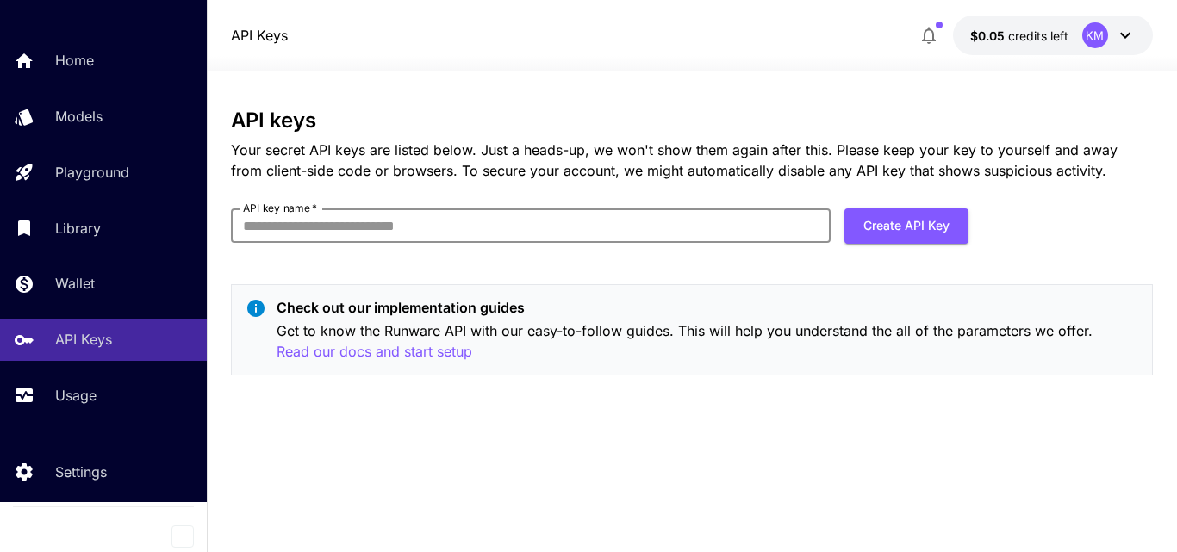
click at [701, 227] on input "API key name   *" at bounding box center [531, 226] width 600 height 34
type input "********"
click at [942, 227] on button "Create API Key" at bounding box center [906, 226] width 124 height 35
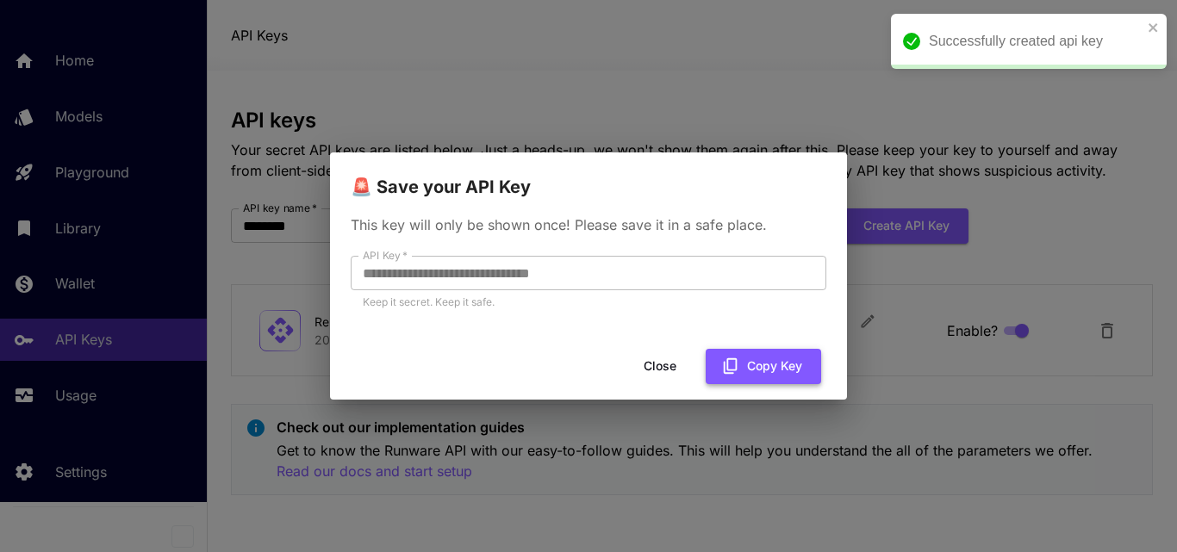
click at [784, 369] on button "Copy Key" at bounding box center [763, 366] width 115 height 35
click at [657, 359] on button "Close" at bounding box center [660, 366] width 78 height 35
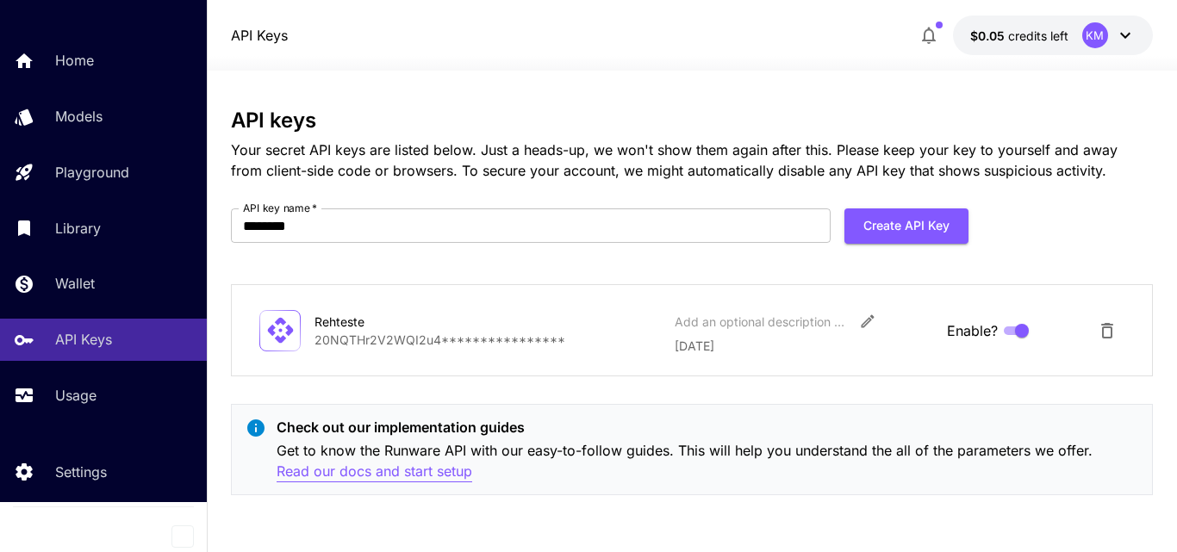
click at [420, 472] on p "Read our docs and start setup" at bounding box center [375, 472] width 196 height 22
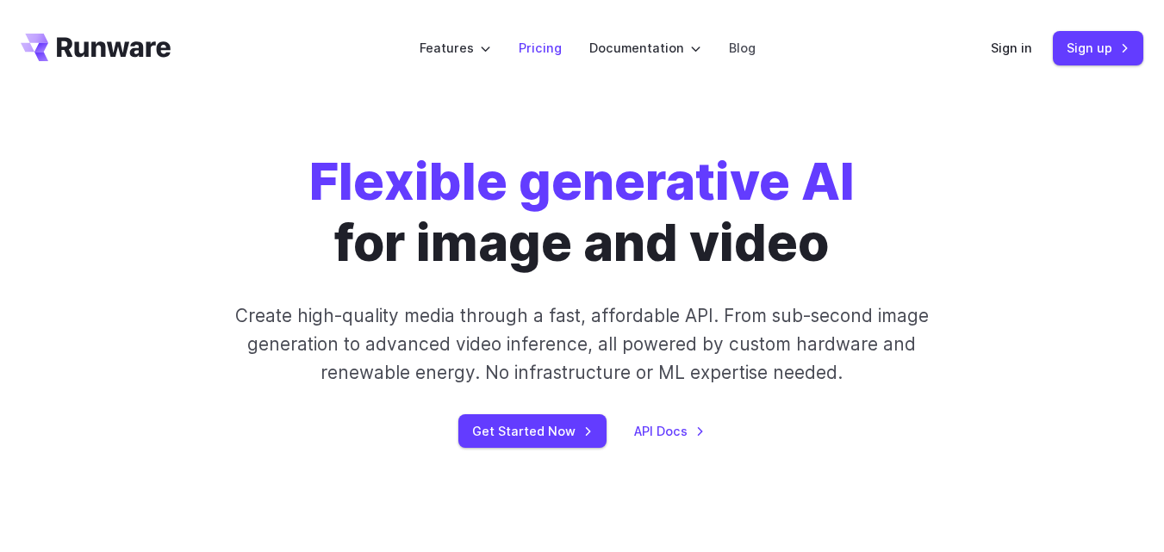
click at [548, 48] on link "Pricing" at bounding box center [540, 48] width 43 height 20
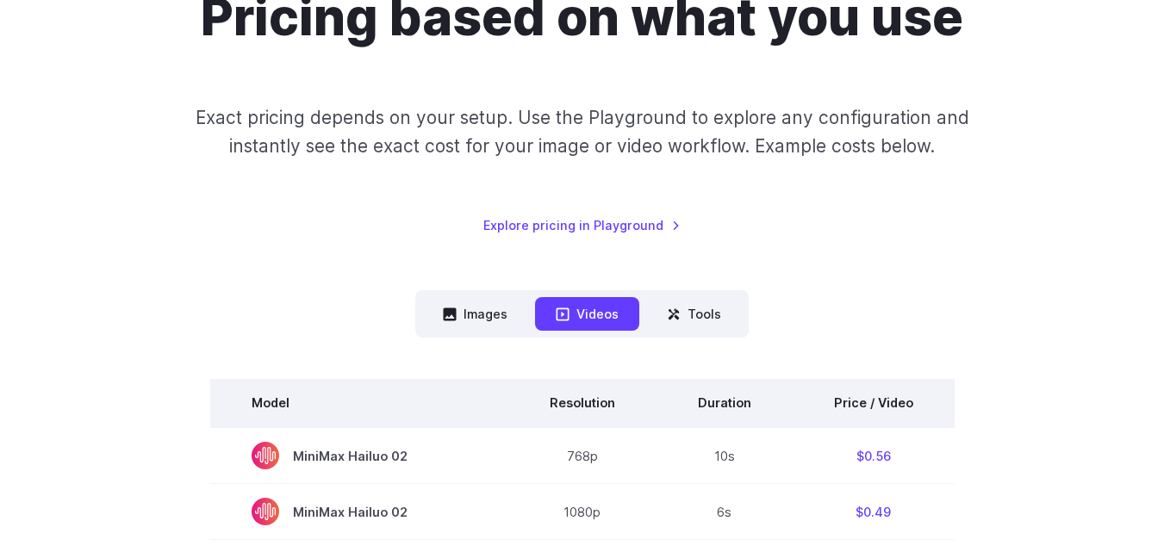
scroll to position [259, 0]
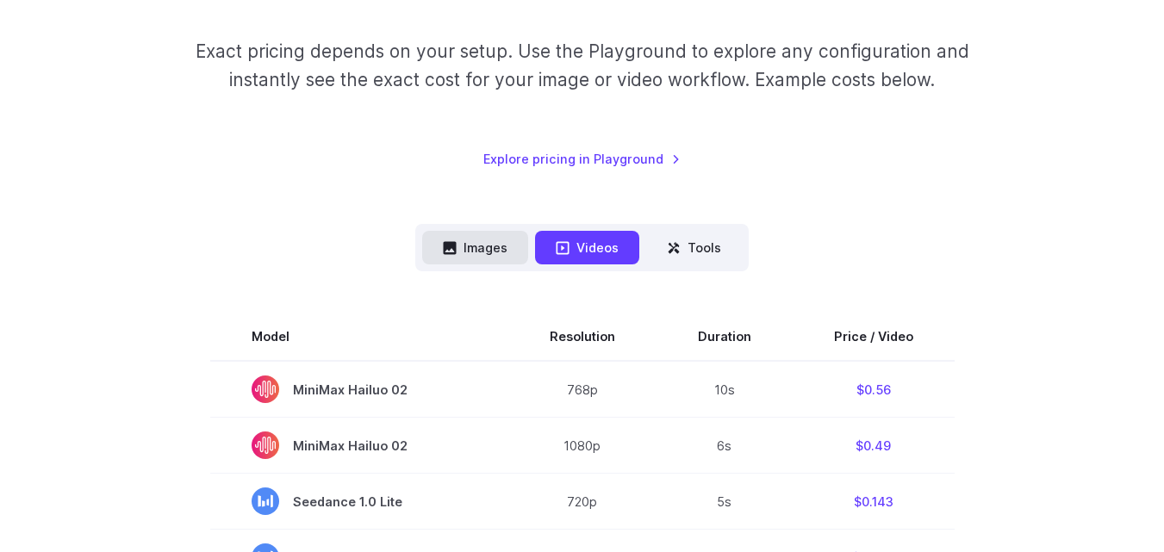
click at [492, 257] on button "Images" at bounding box center [475, 248] width 106 height 34
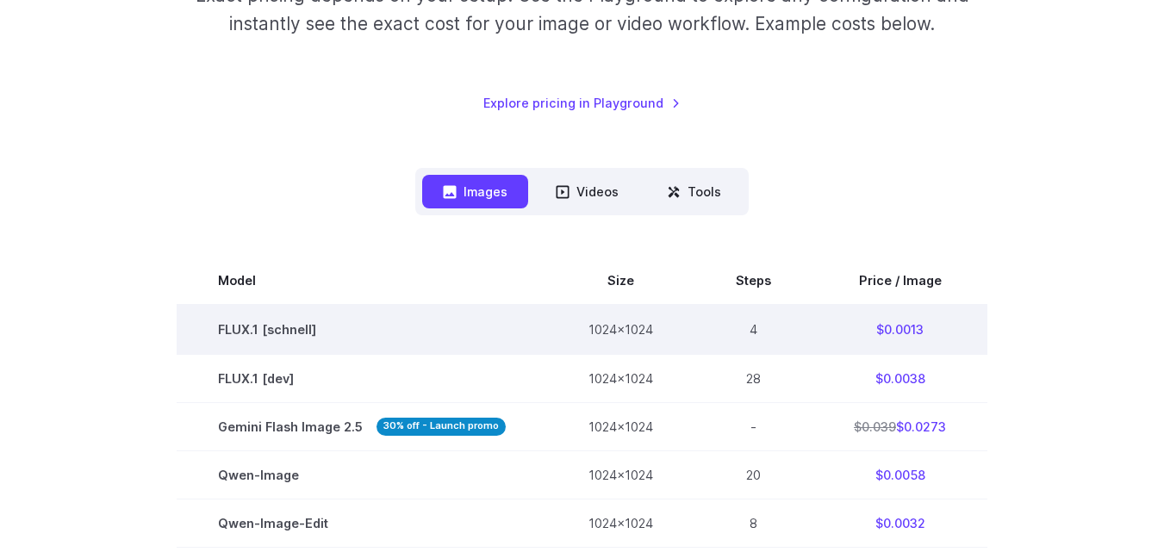
scroll to position [345, 0]
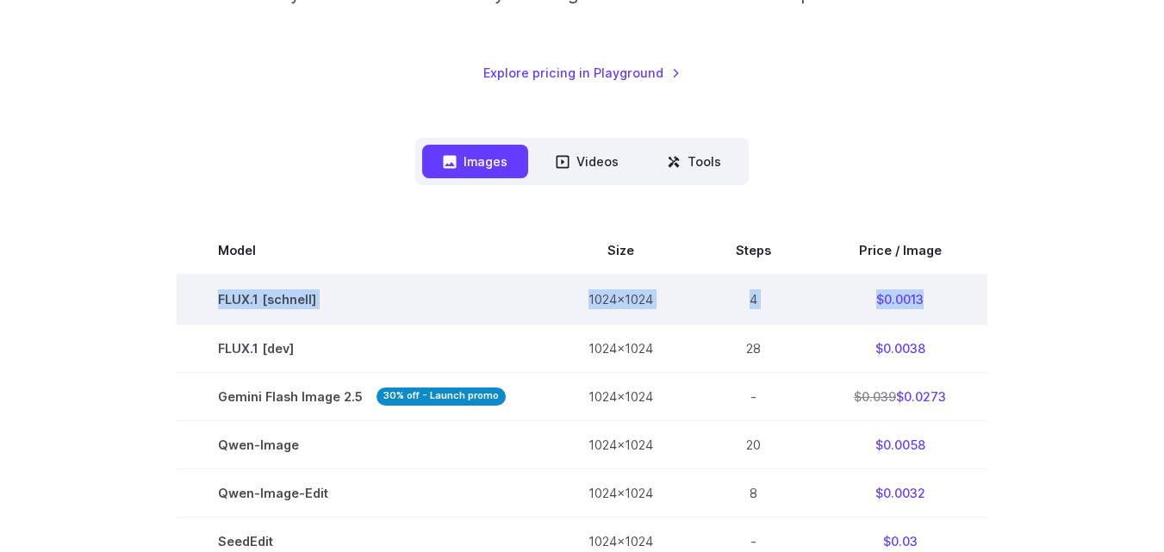
drag, startPoint x: 216, startPoint y: 301, endPoint x: 957, endPoint y: 315, distance: 741.2
click at [956, 315] on tr "FLUX.1 [schnell] 1024x1024 4 $0.0013" at bounding box center [582, 299] width 811 height 49
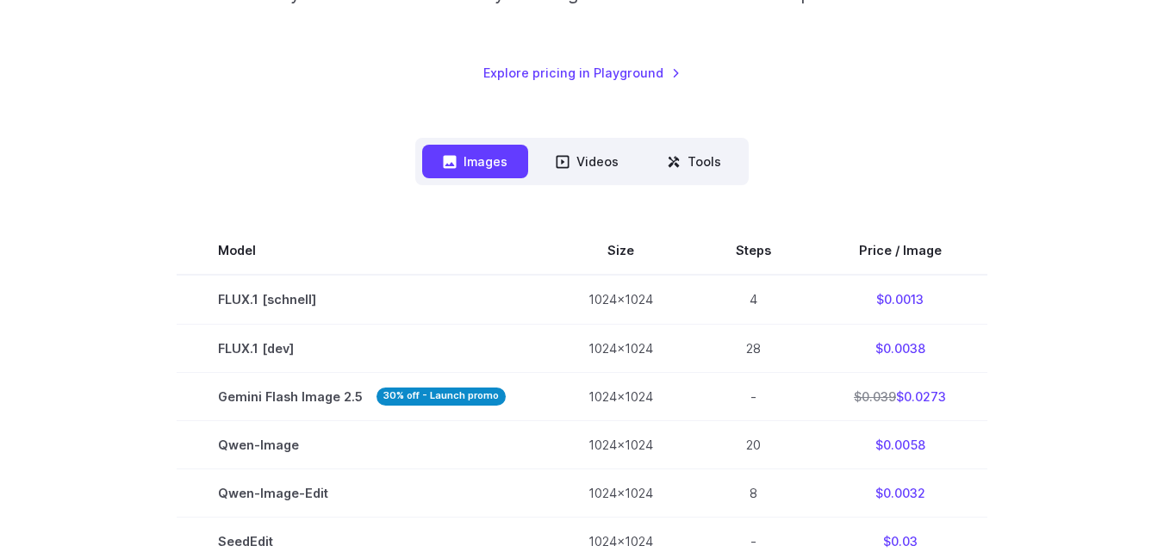
drag, startPoint x: 909, startPoint y: 300, endPoint x: 240, endPoint y: 206, distance: 676.1
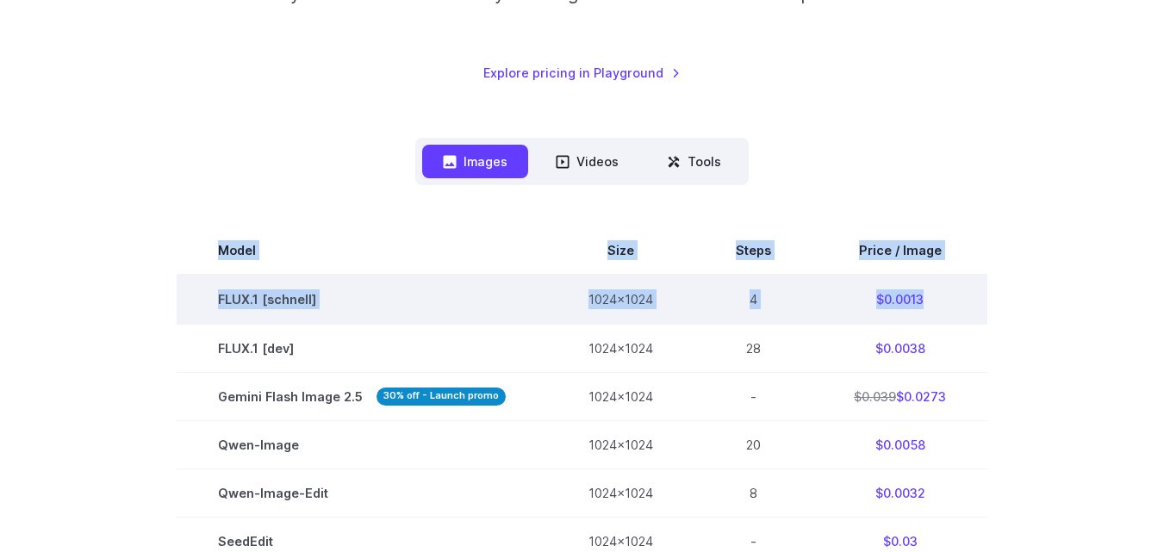
drag, startPoint x: 213, startPoint y: 236, endPoint x: 975, endPoint y: 313, distance: 766.4
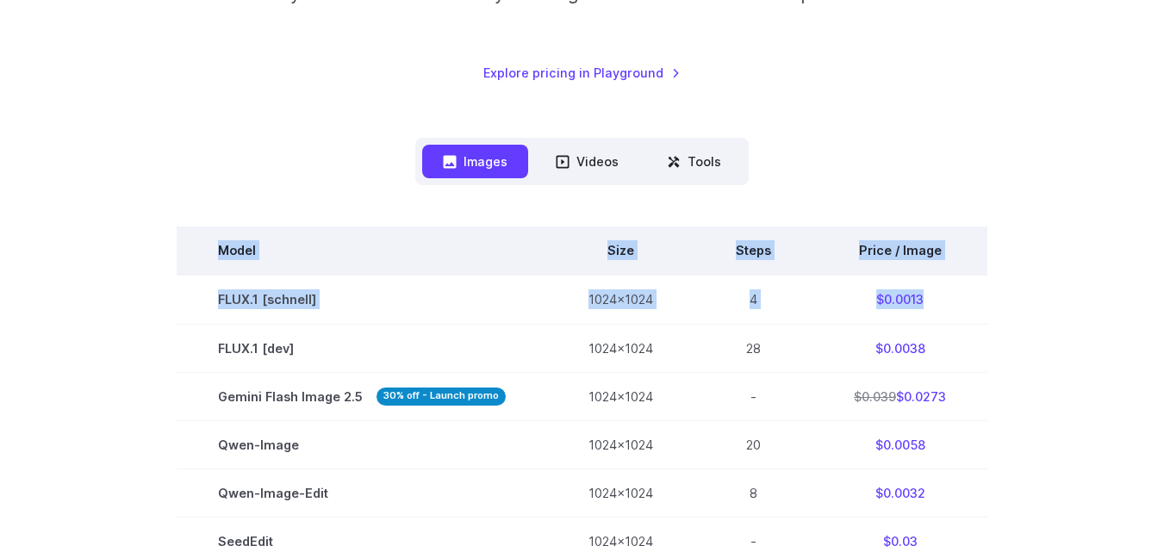
copy tbody "Model Size Steps Price / Image FLUX.1 [schnell] 1024x1024 4 $0.0013"
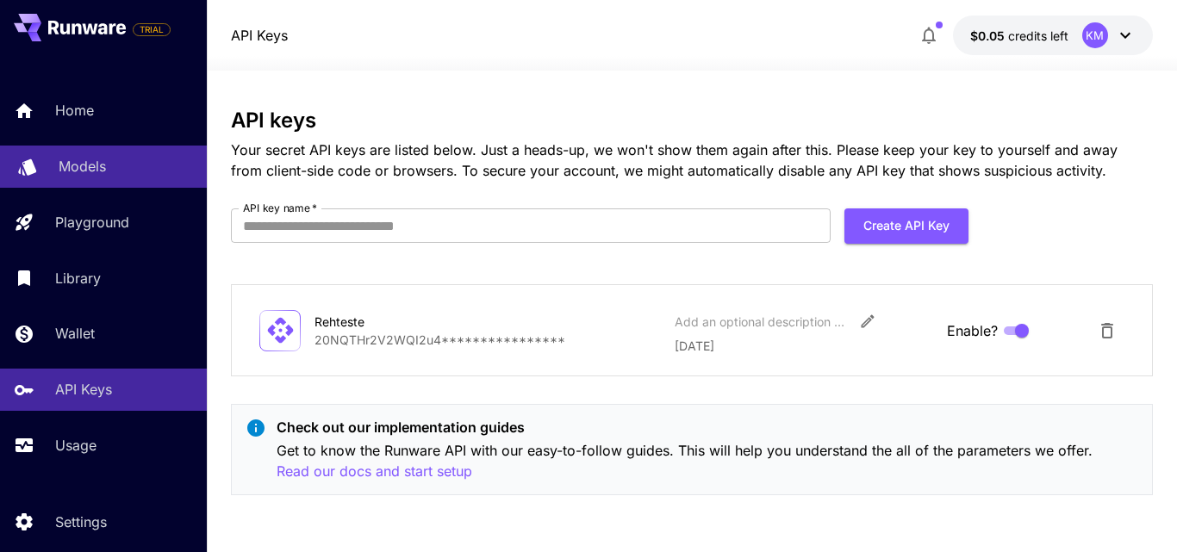
scroll to position [50, 0]
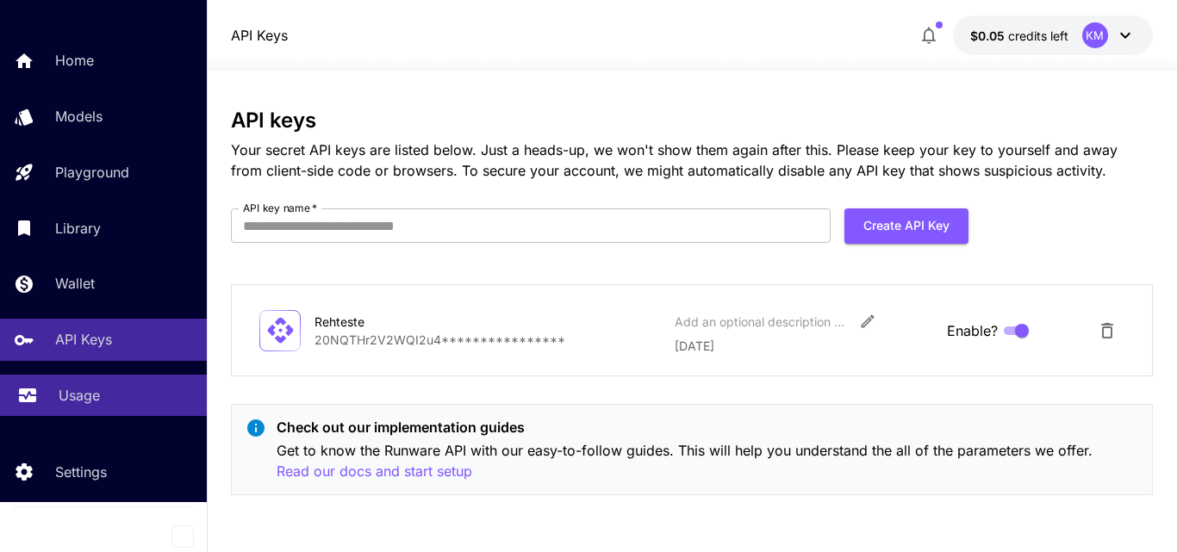
click at [111, 393] on div "Usage" at bounding box center [126, 395] width 134 height 21
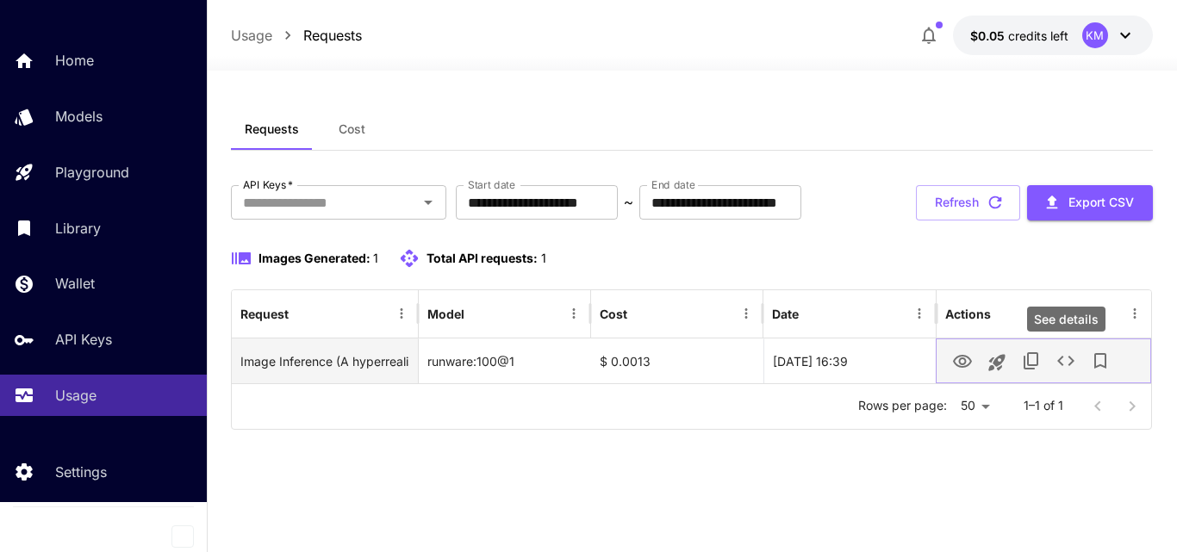
click at [1068, 361] on icon "See details" at bounding box center [1066, 361] width 21 height 21
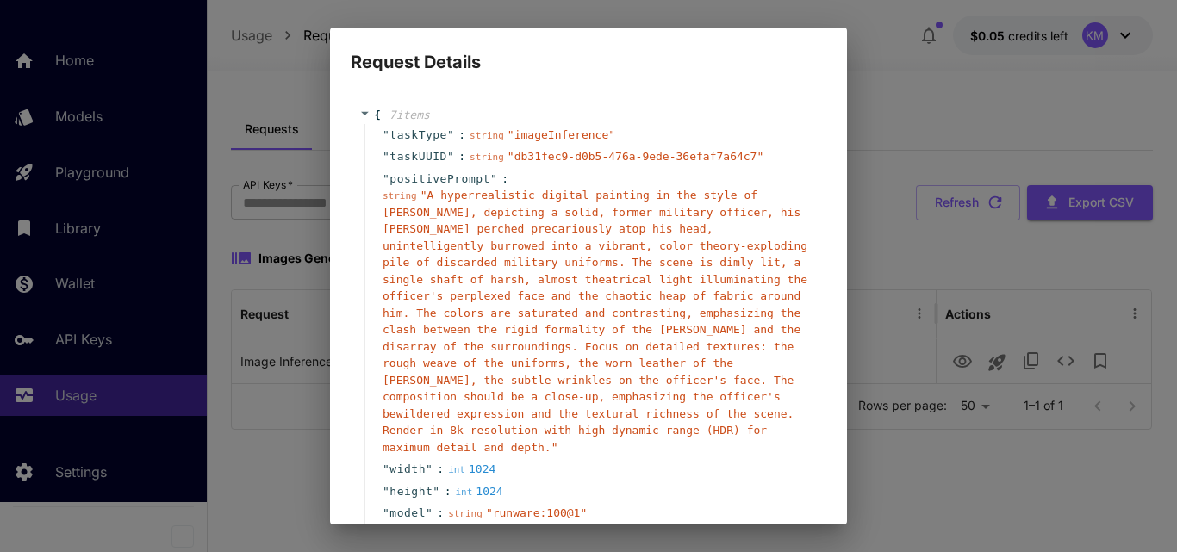
click at [897, 103] on div "Request Details { 7 item s " taskType " : string " imageInference " " taskUUID …" at bounding box center [588, 276] width 1177 height 552
click at [918, 477] on div "Request Details { 7 item s " taskType " : string " imageInference " " taskUUID …" at bounding box center [588, 276] width 1177 height 552
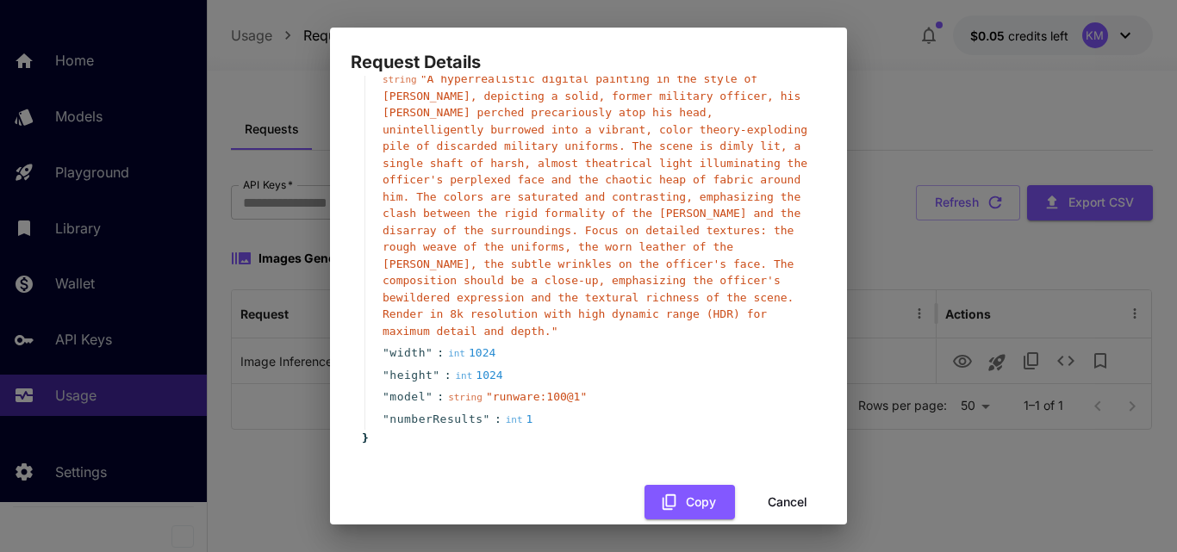
scroll to position [126, 0]
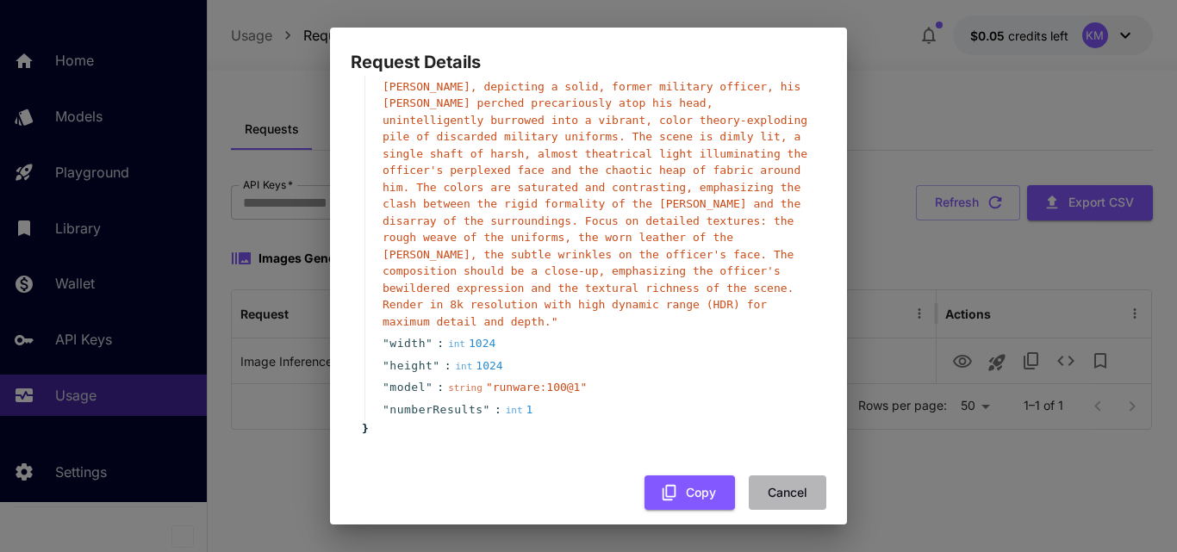
click at [781, 477] on button "Cancel" at bounding box center [788, 493] width 78 height 35
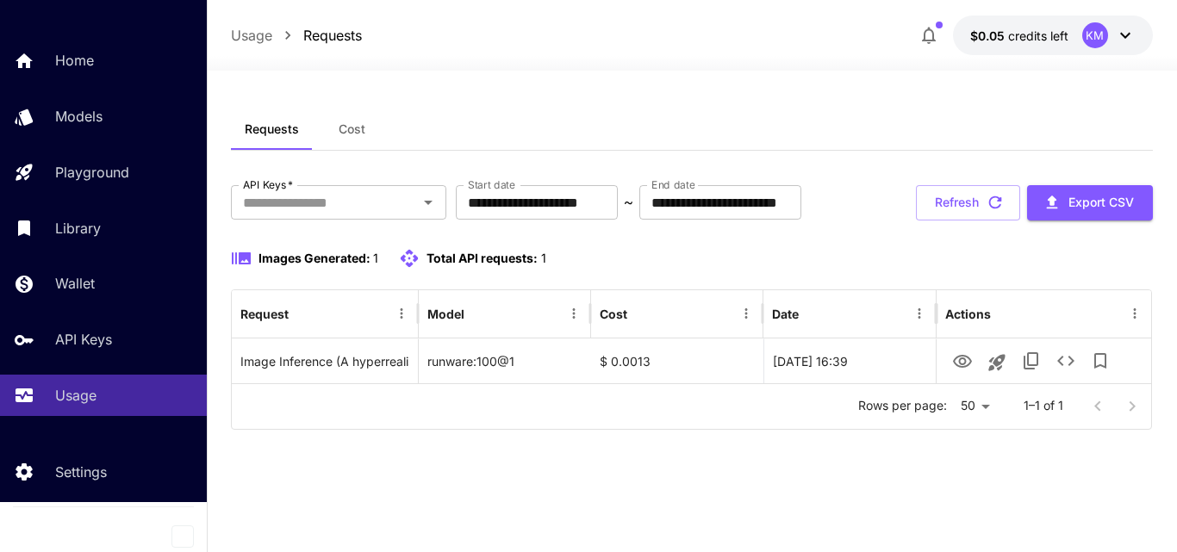
click at [1121, 45] on icon at bounding box center [1125, 35] width 21 height 21
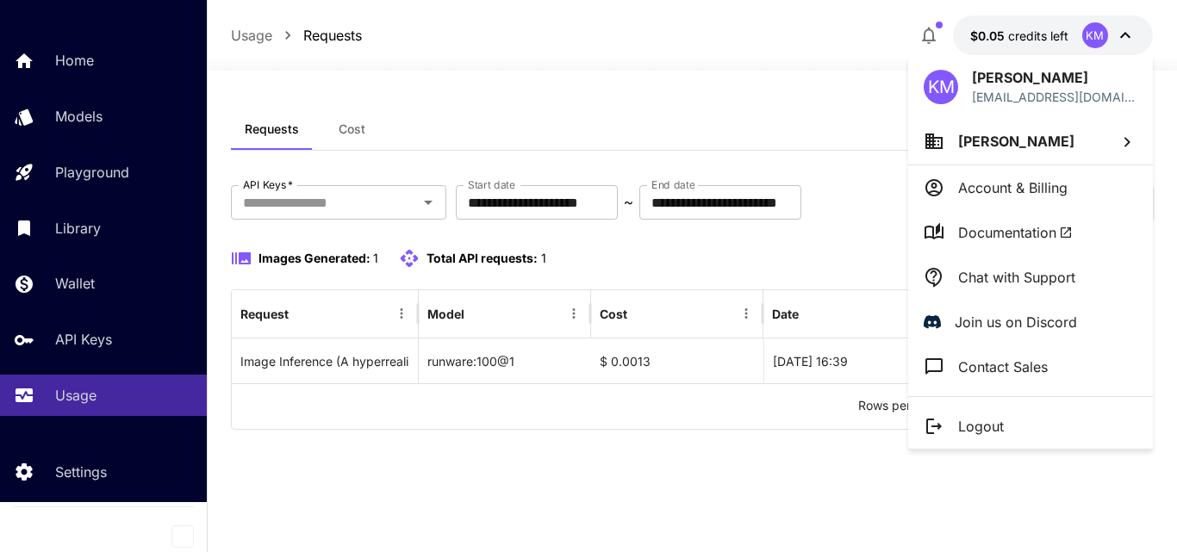
click at [1121, 45] on div at bounding box center [588, 276] width 1177 height 552
